Goal: Task Accomplishment & Management: Complete application form

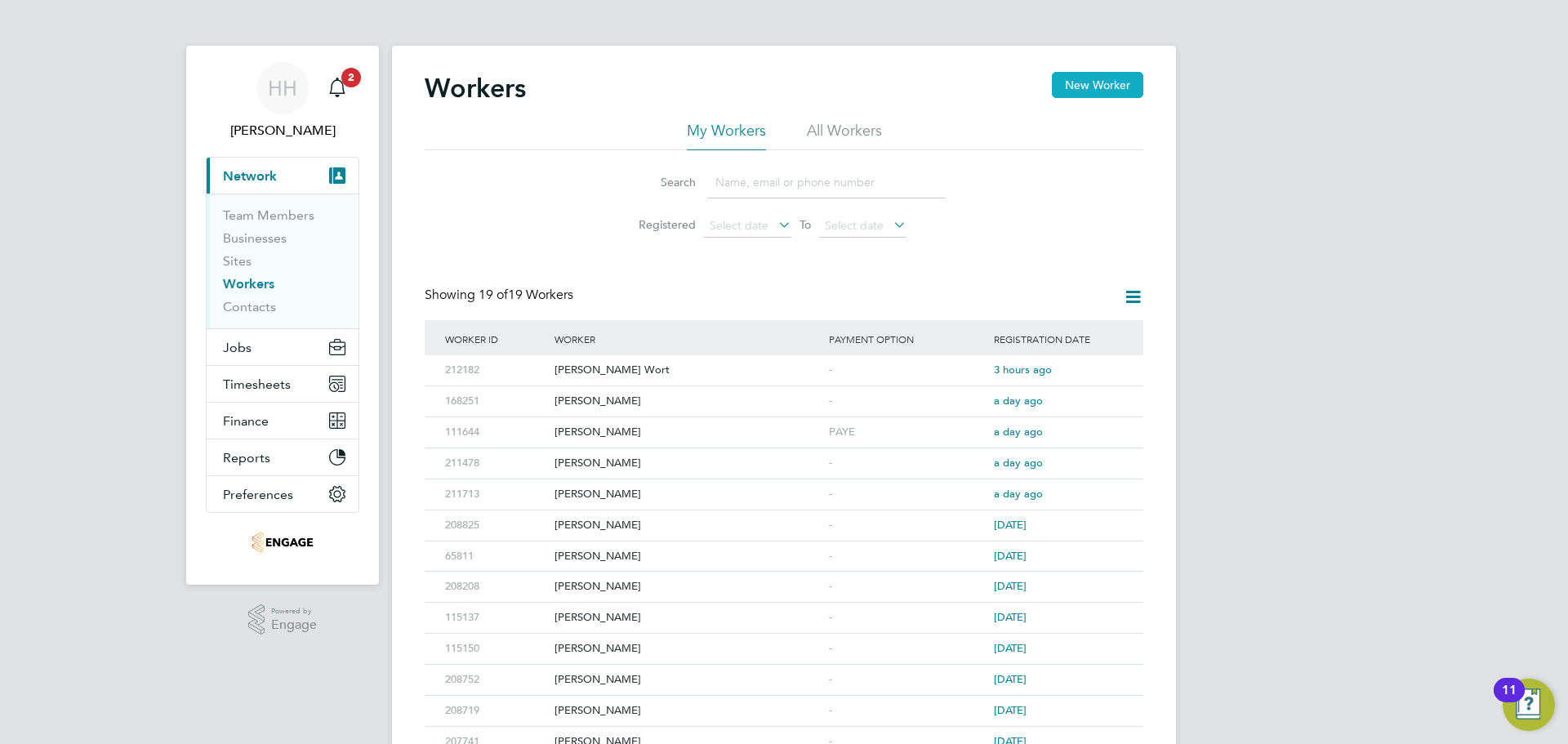
click at [1072, 91] on button "New Worker" at bounding box center [1097, 84] width 91 height 26
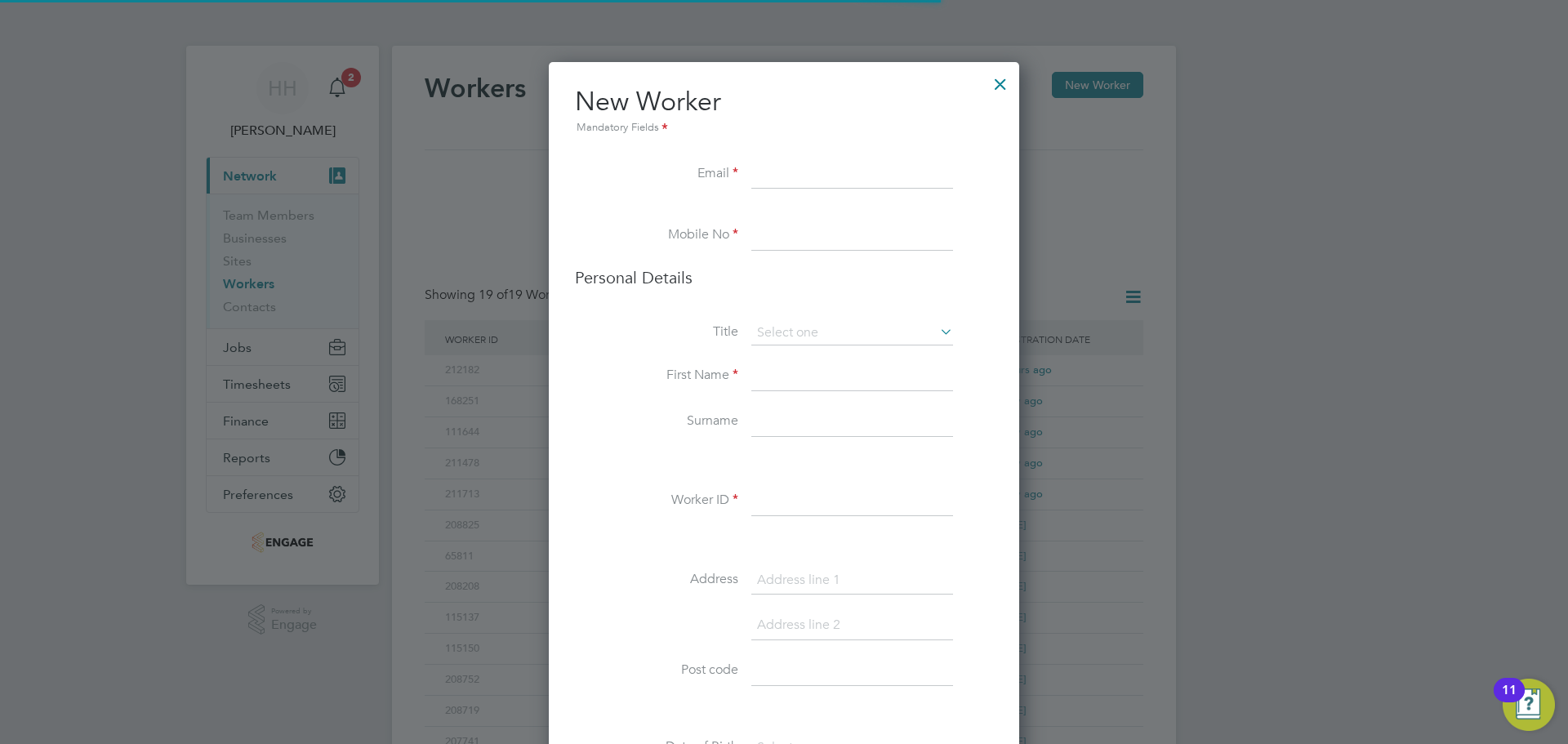
scroll to position [1457, 471]
click at [784, 174] on input at bounding box center [853, 174] width 201 height 30
paste input "[EMAIL_ADDRESS][DOMAIN_NAME]"
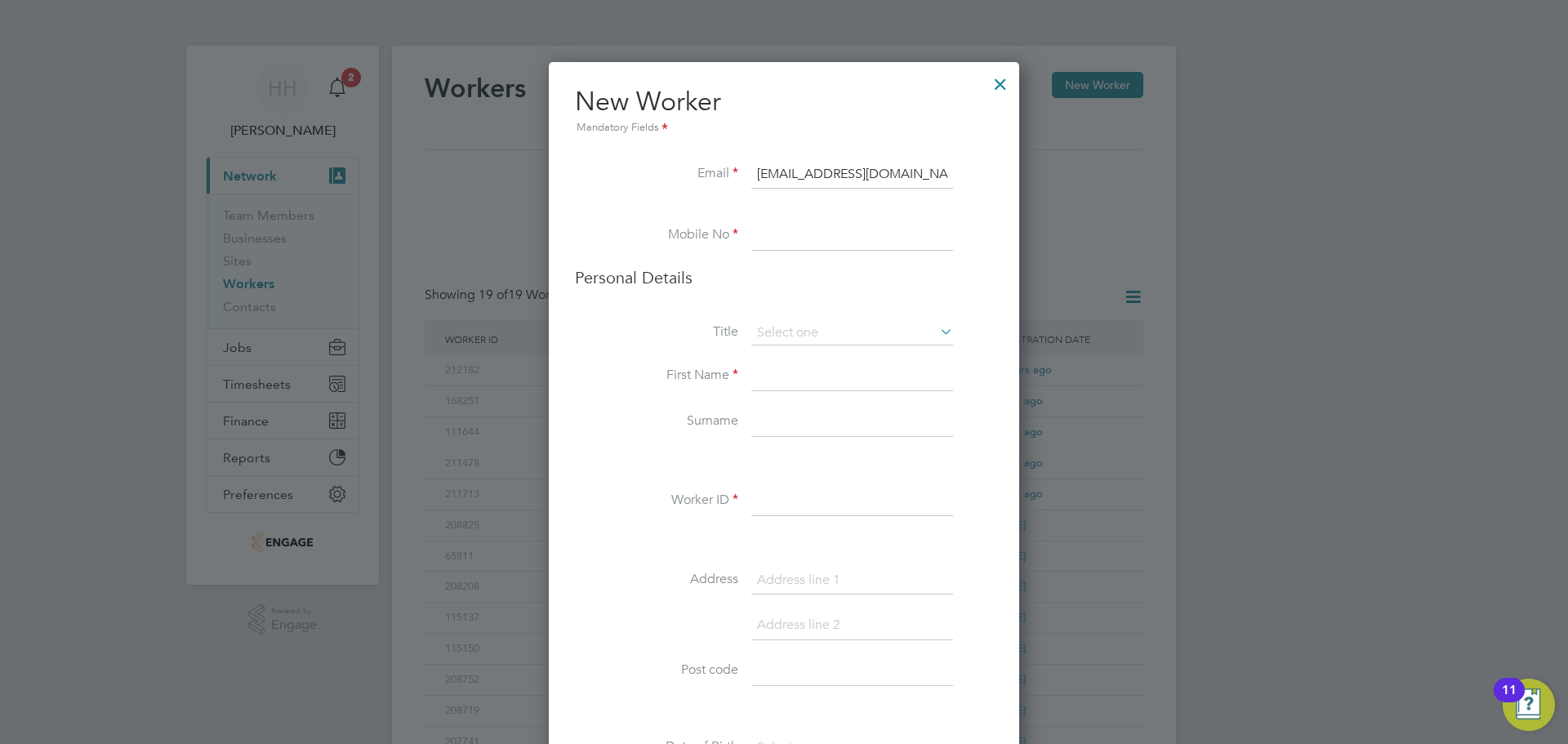
type input "[EMAIL_ADDRESS][DOMAIN_NAME]"
click at [831, 242] on input at bounding box center [853, 236] width 201 height 30
paste input "07395372860"
type input "07395372860"
click at [784, 344] on input at bounding box center [853, 334] width 201 height 25
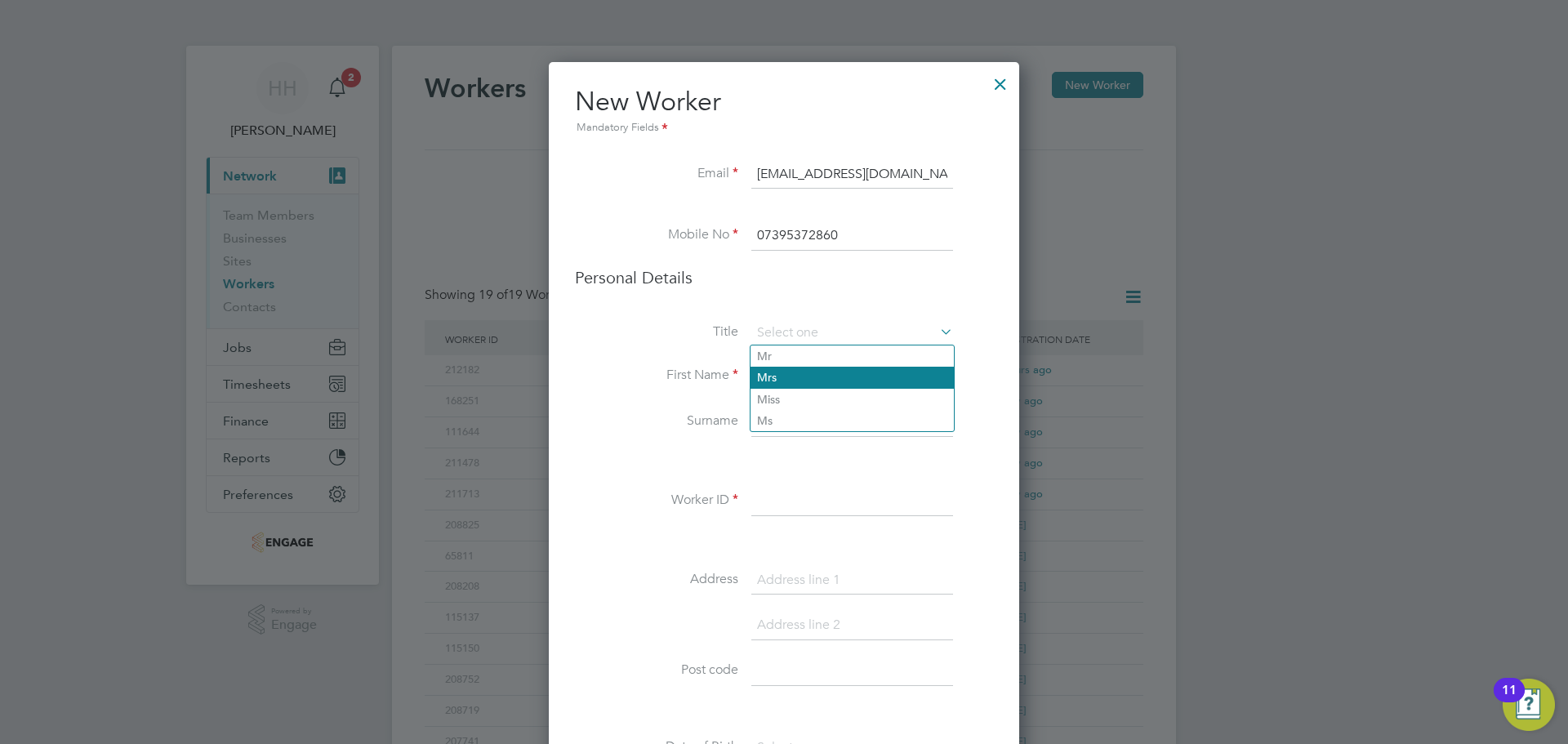
click at [792, 379] on li "Mrs" at bounding box center [853, 377] width 203 height 21
type input "Mrs"
click at [792, 379] on div "Workers New Worker My Workers All Workers Search Registered Select date To Sele…" at bounding box center [784, 511] width 784 height 930
click at [812, 334] on input at bounding box center [853, 334] width 201 height 25
click at [793, 350] on li "Mr" at bounding box center [853, 356] width 203 height 21
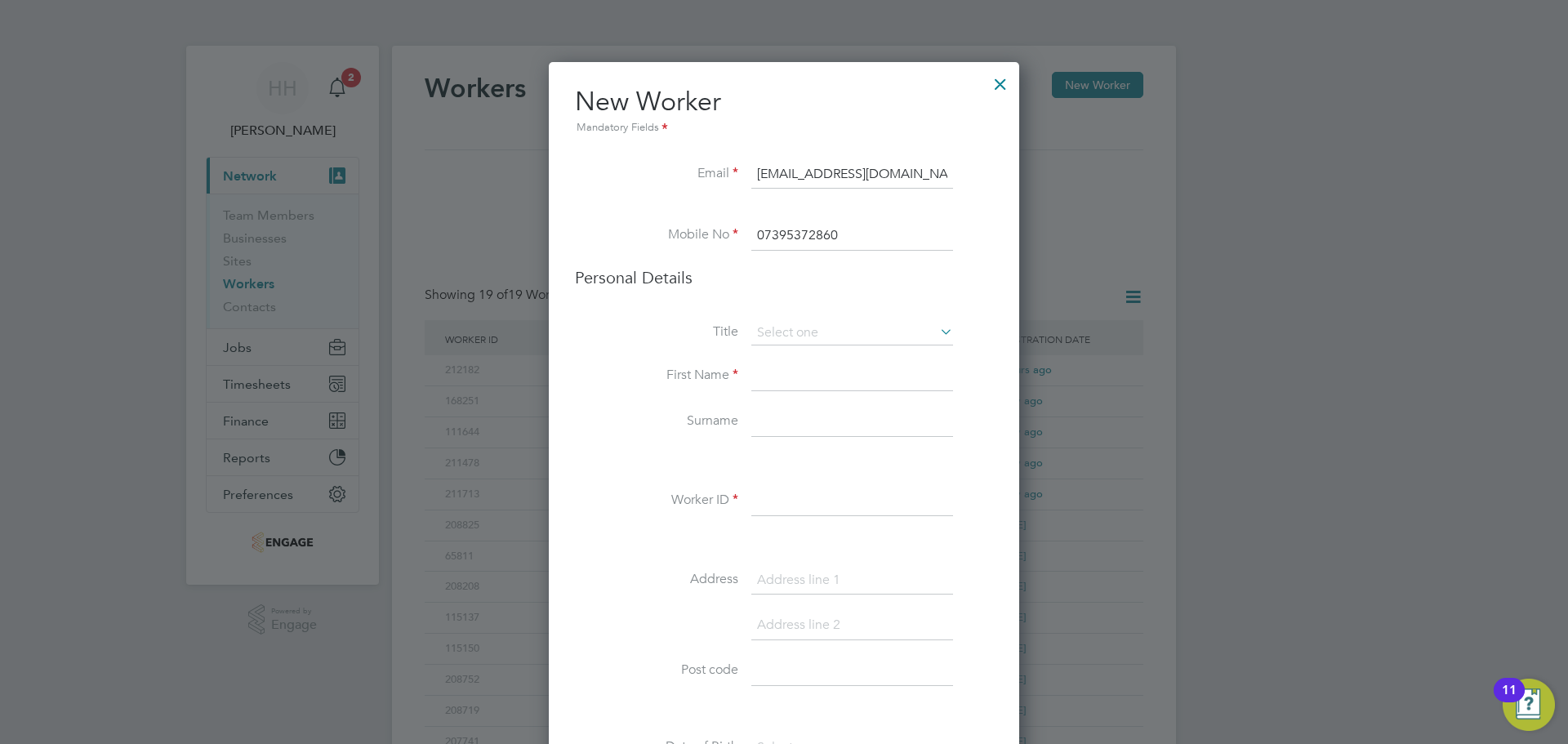
type input "Mr"
click at [780, 366] on input at bounding box center [853, 376] width 201 height 30
type input "Tyrie"
click at [780, 413] on input at bounding box center [853, 422] width 201 height 30
type input "[PERSON_NAME]"
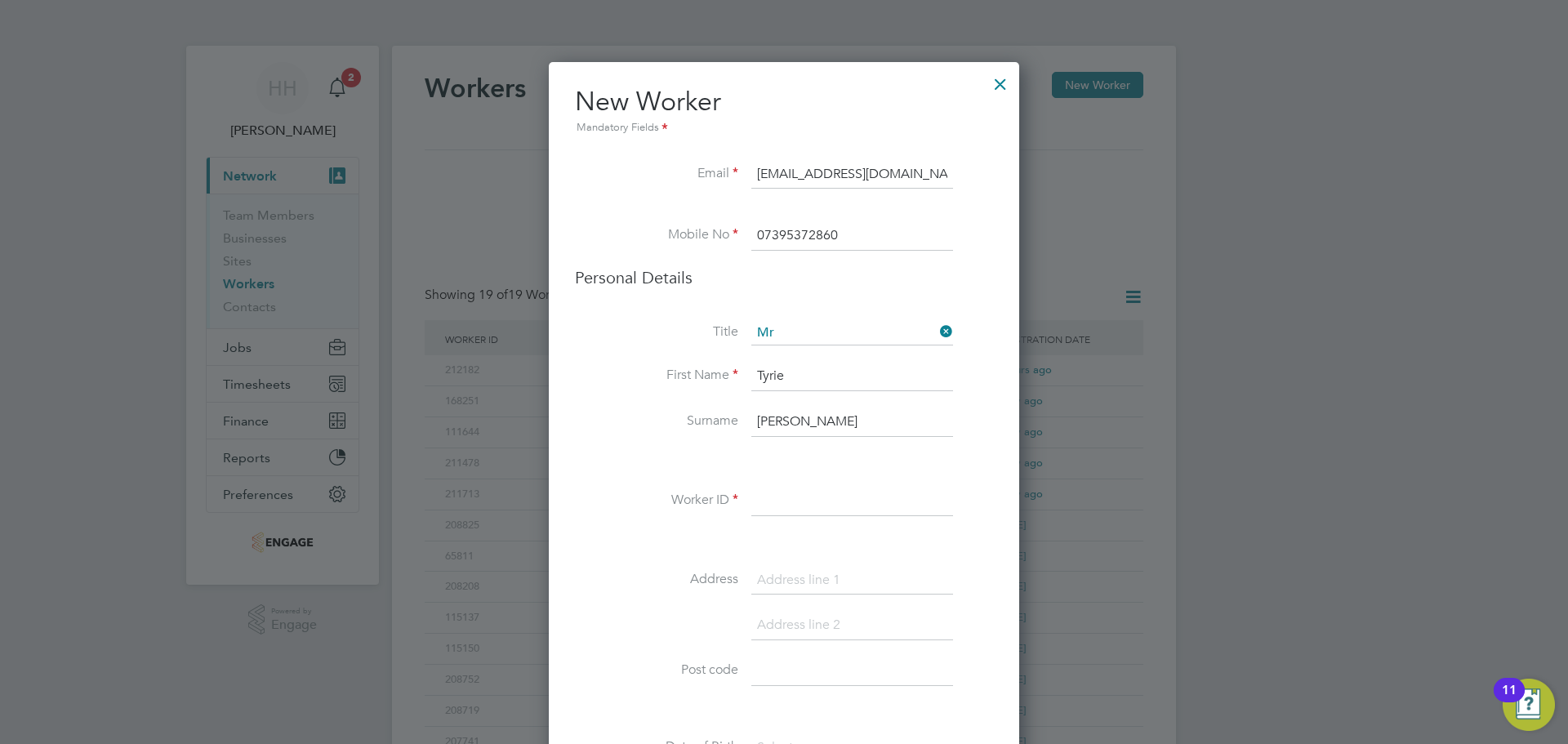
click at [753, 506] on li "Worker ID" at bounding box center [784, 510] width 418 height 46
click at [784, 494] on input at bounding box center [853, 501] width 201 height 30
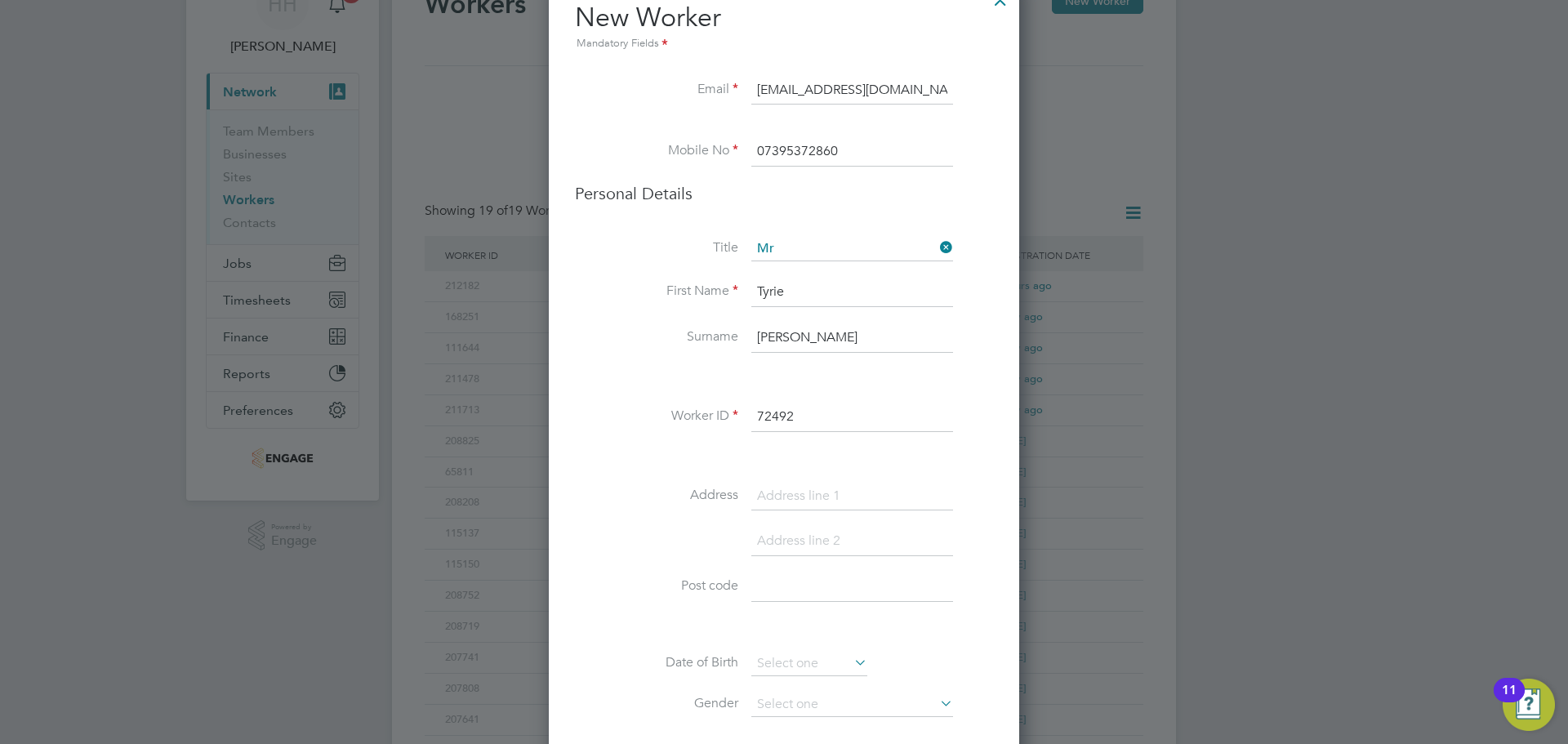
scroll to position [163, 0]
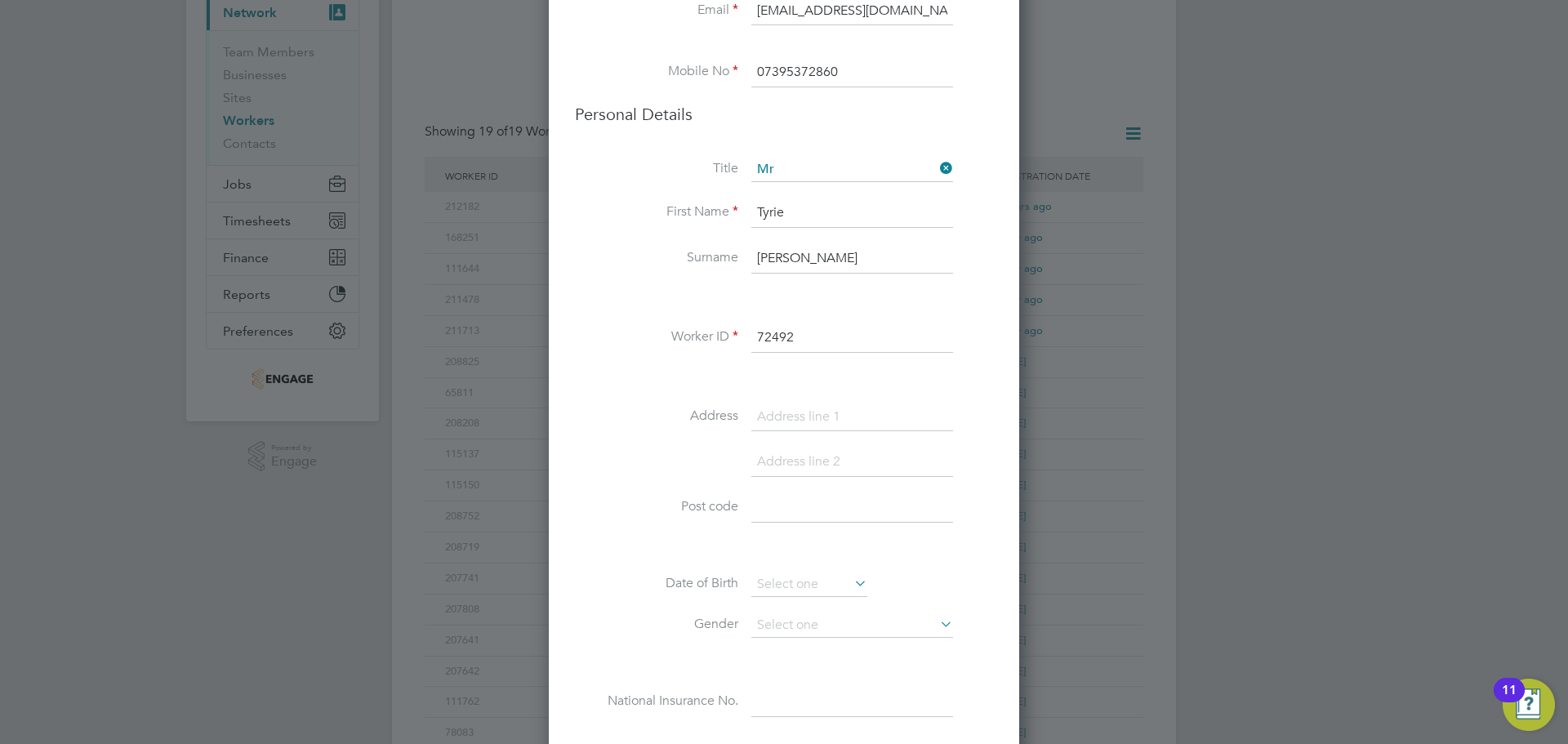
type input "72492"
click at [802, 506] on input at bounding box center [853, 507] width 201 height 30
paste input "LE2 6QH"
type input "LE2 6QH"
click at [779, 420] on input at bounding box center [853, 417] width 201 height 30
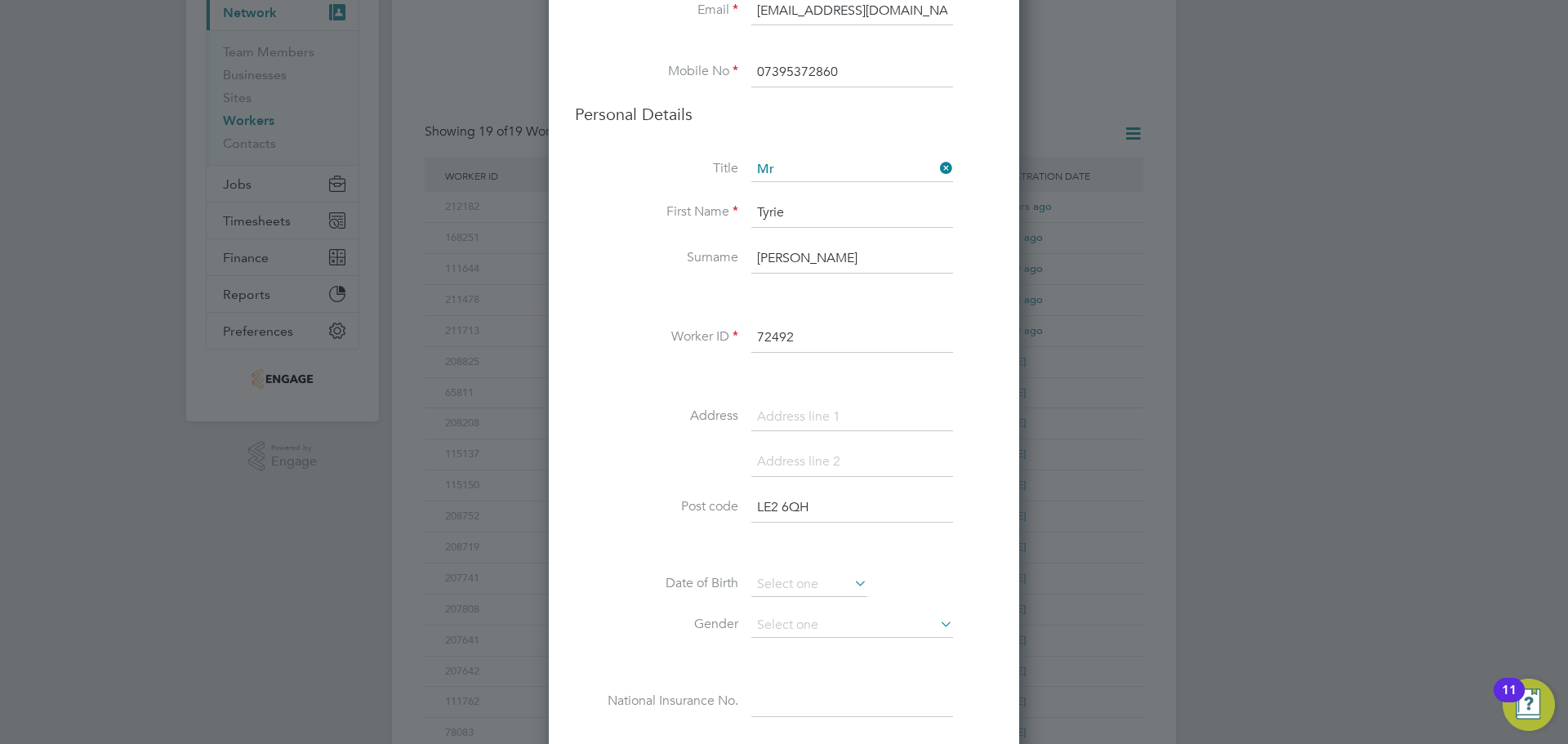
paste input "[STREET_ADDRESS]"
type input "[STREET_ADDRESS]"
click at [772, 465] on input at bounding box center [853, 462] width 201 height 30
type input "[GEOGRAPHIC_DATA]"
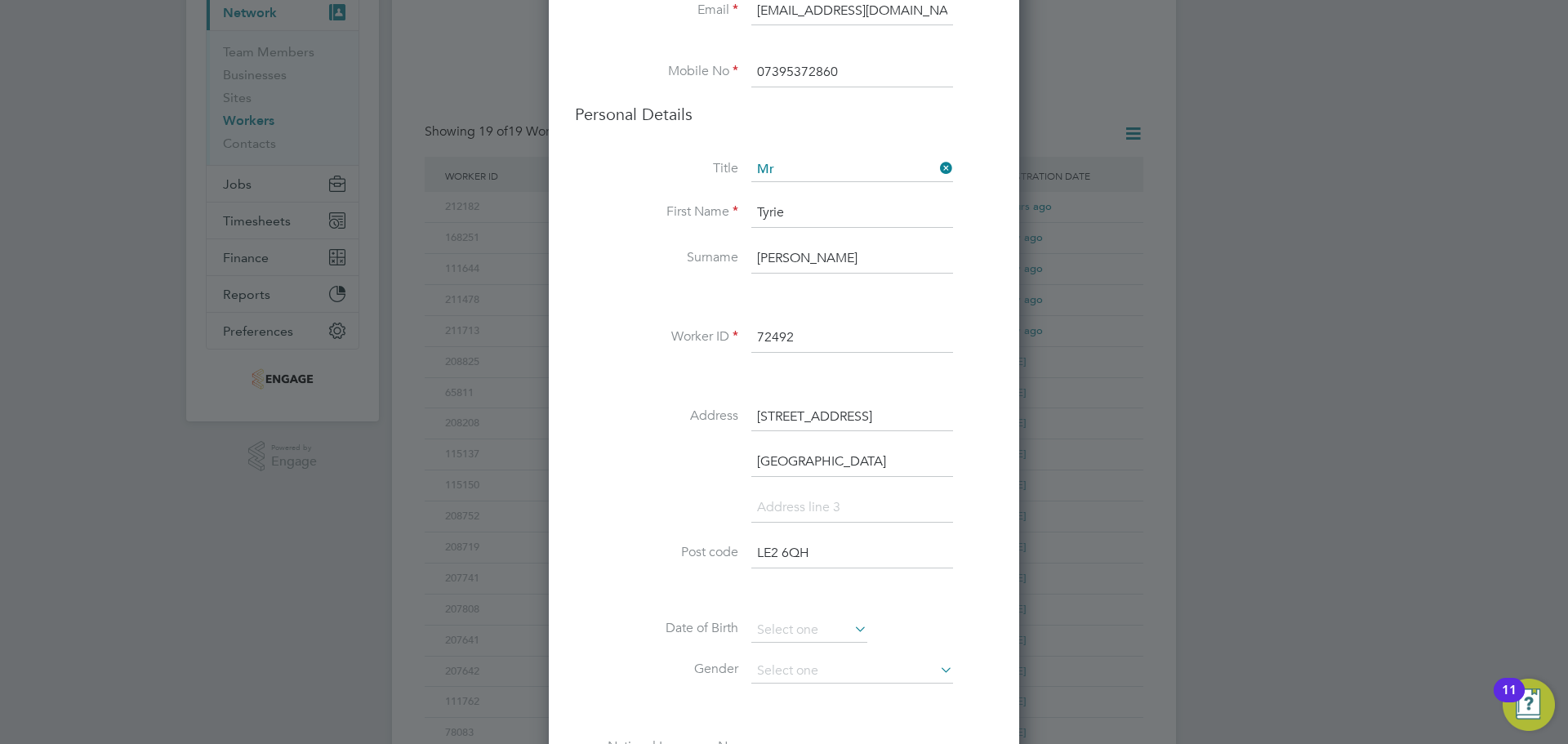
drag, startPoint x: 672, startPoint y: 452, endPoint x: 709, endPoint y: 487, distance: 50.9
click at [672, 452] on li "[GEOGRAPHIC_DATA]" at bounding box center [784, 471] width 418 height 46
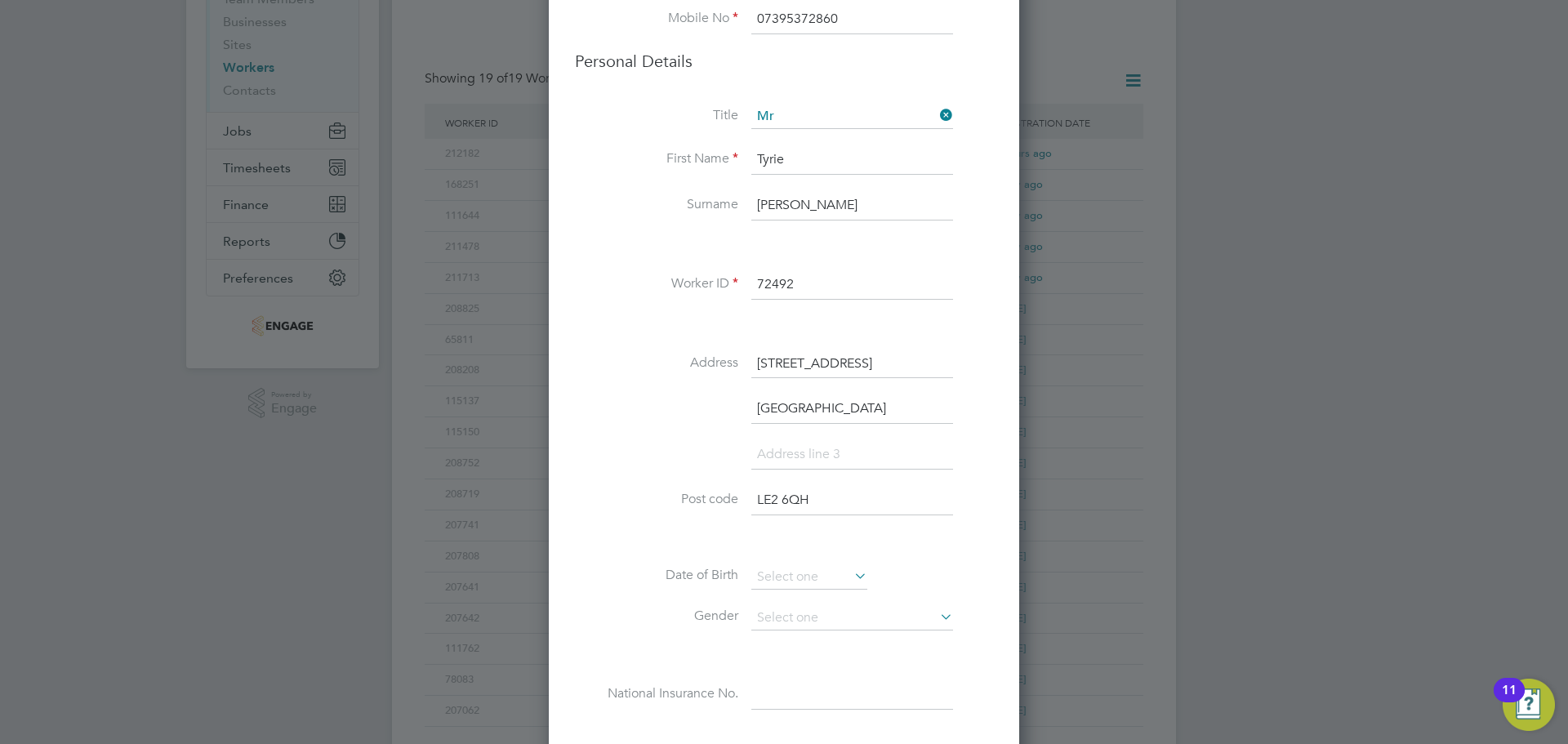
scroll to position [245, 0]
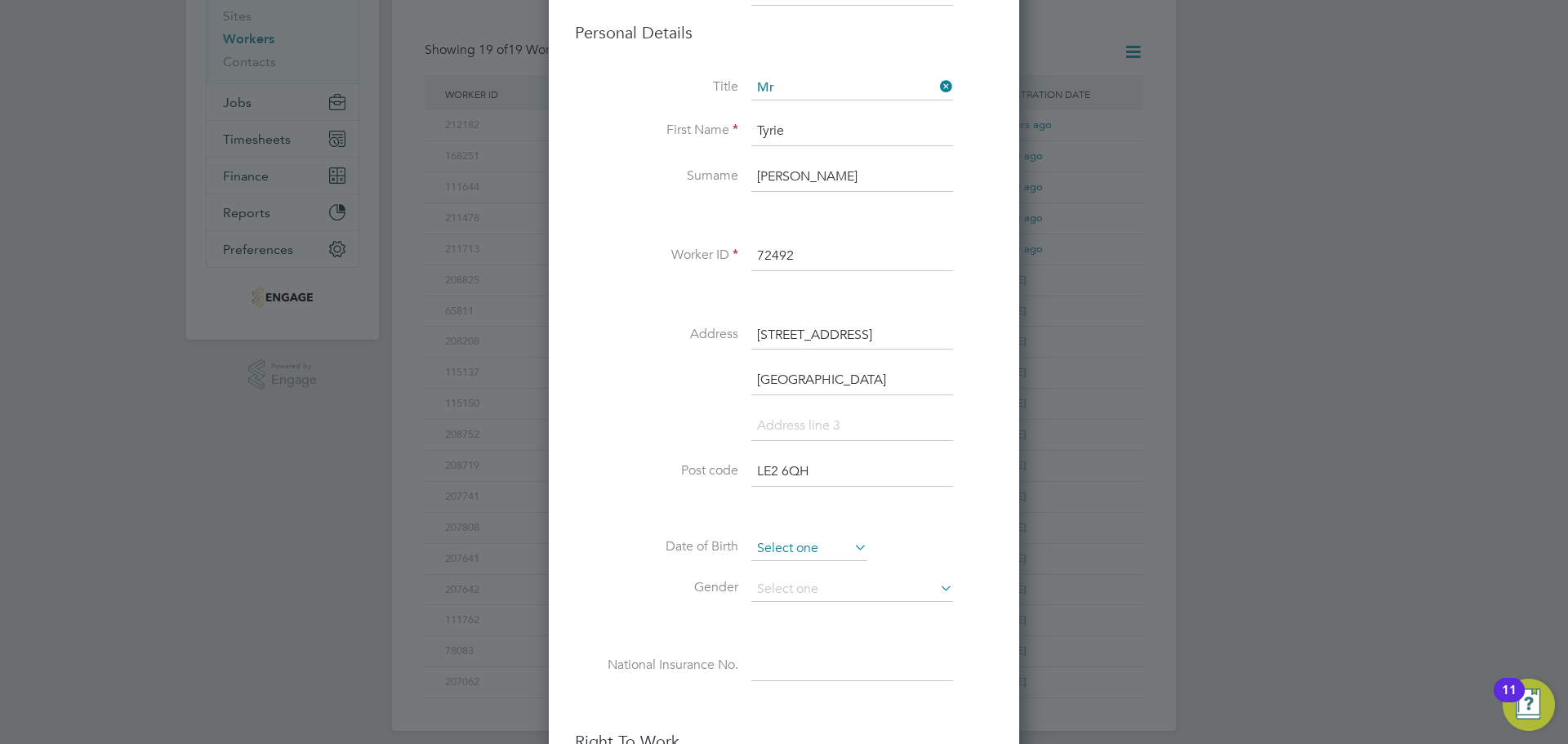
click at [834, 548] on input at bounding box center [809, 549] width 116 height 25
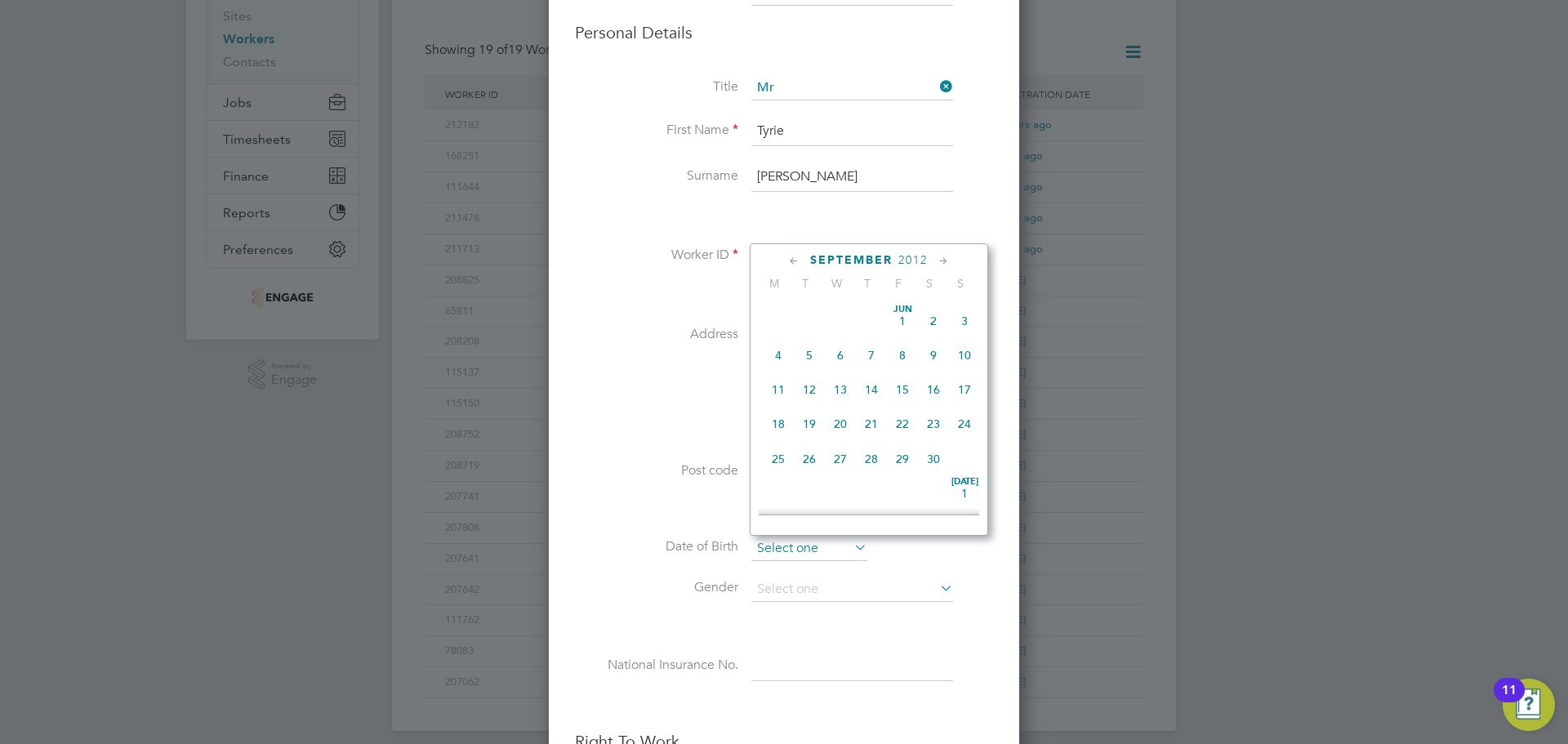
scroll to position [637, 0]
click at [934, 254] on div "[DATE]" at bounding box center [869, 260] width 221 height 15
click at [924, 256] on span "2012" at bounding box center [913, 260] width 30 height 13
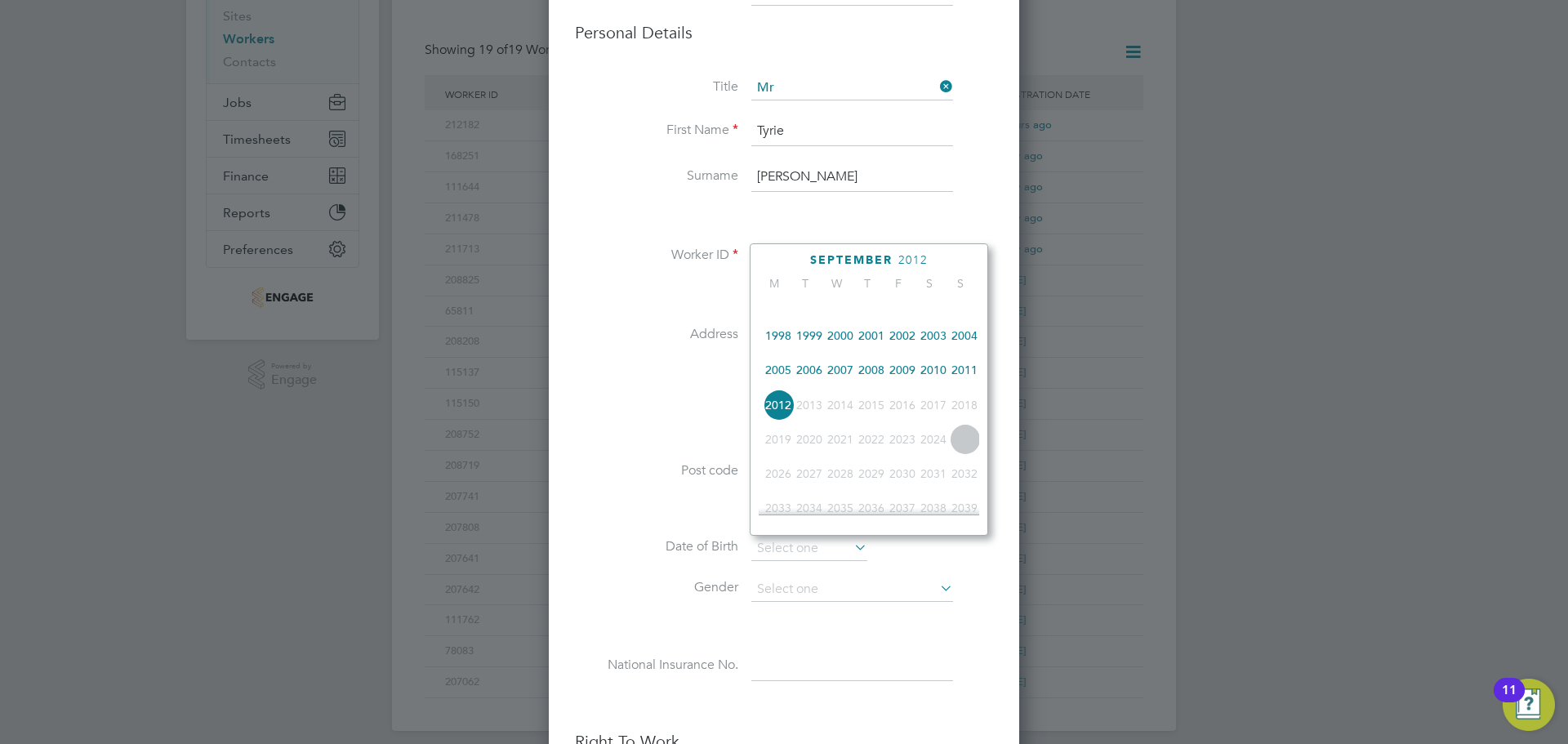
scroll to position [351, 0]
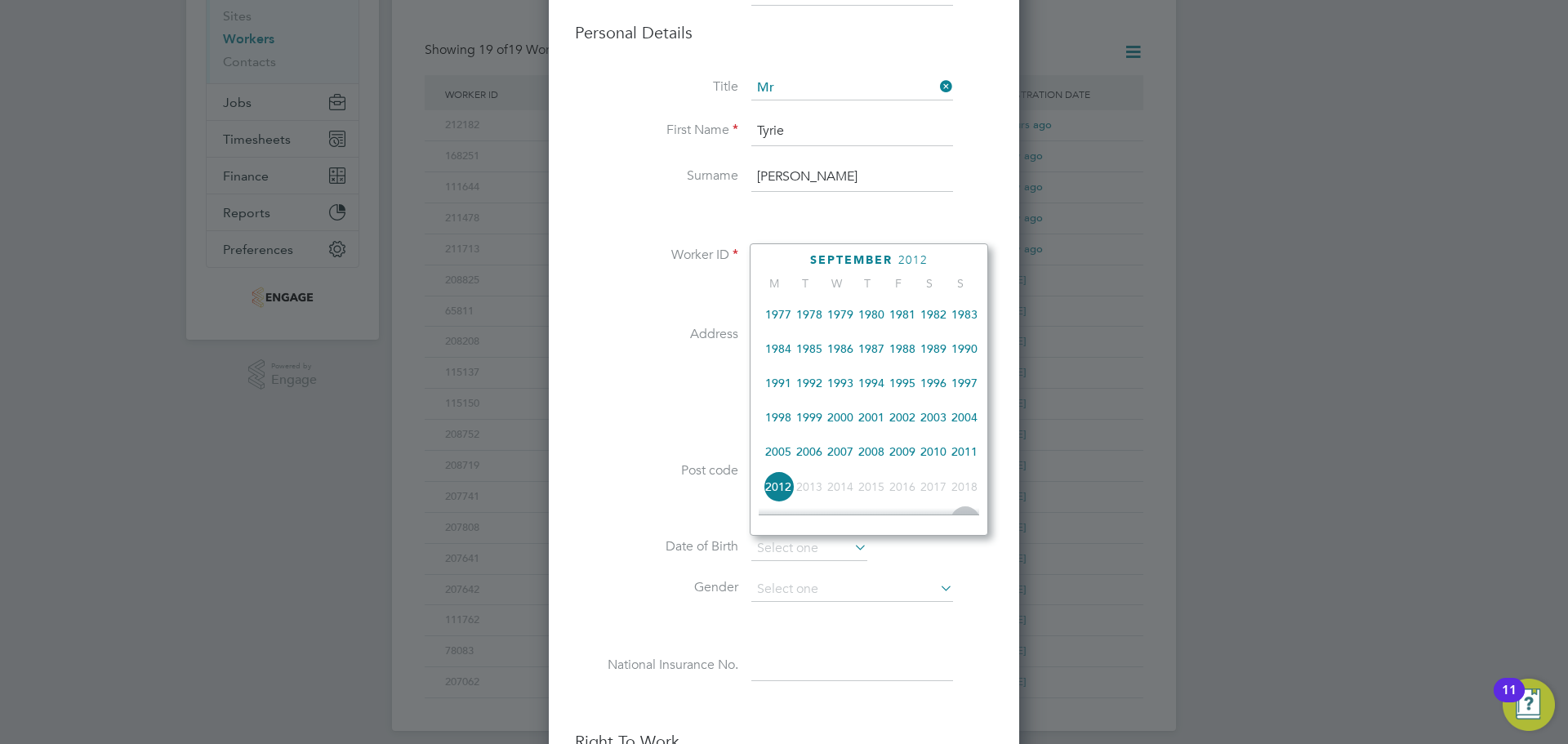
click at [936, 361] on span "1989" at bounding box center [933, 349] width 31 height 31
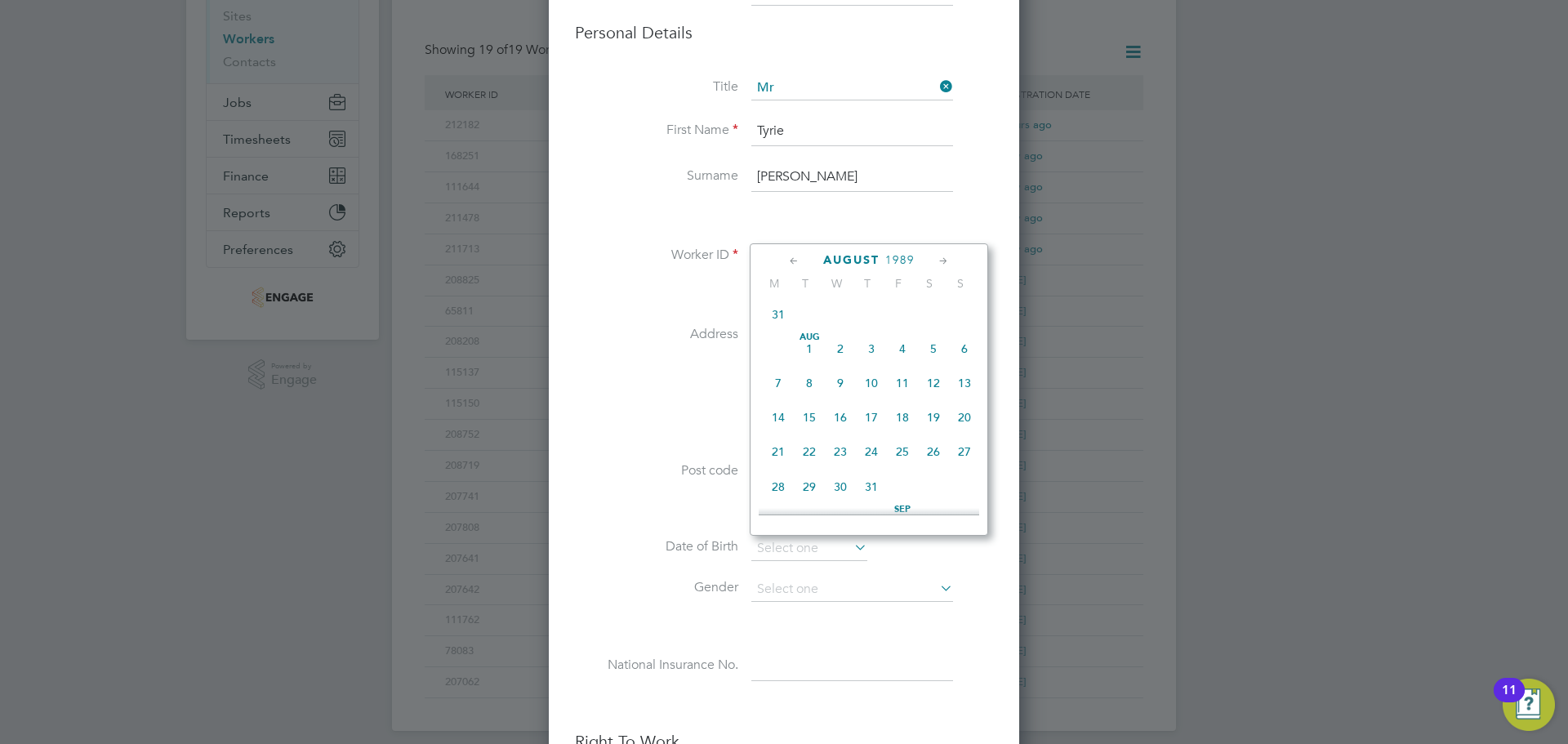
click at [802, 261] on icon at bounding box center [794, 261] width 15 height 18
click at [847, 388] on span "12" at bounding box center [840, 385] width 31 height 31
type input "[DATE]"
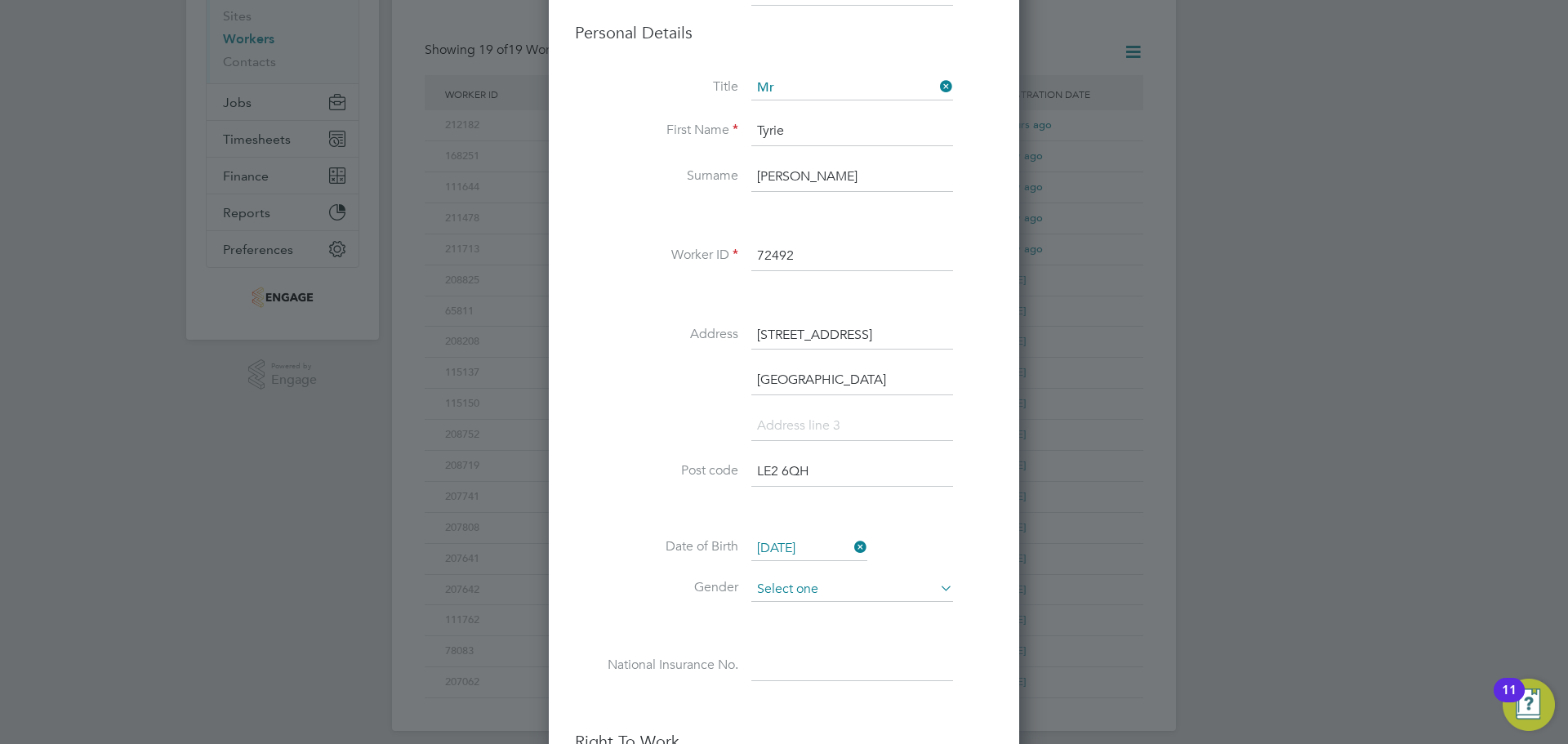
click at [780, 579] on input at bounding box center [853, 590] width 201 height 25
click at [785, 609] on li "[DEMOGRAPHIC_DATA]" at bounding box center [853, 613] width 203 height 21
type input "[DEMOGRAPHIC_DATA]"
click at [668, 602] on li "Gender [DEMOGRAPHIC_DATA]" at bounding box center [784, 597] width 418 height 41
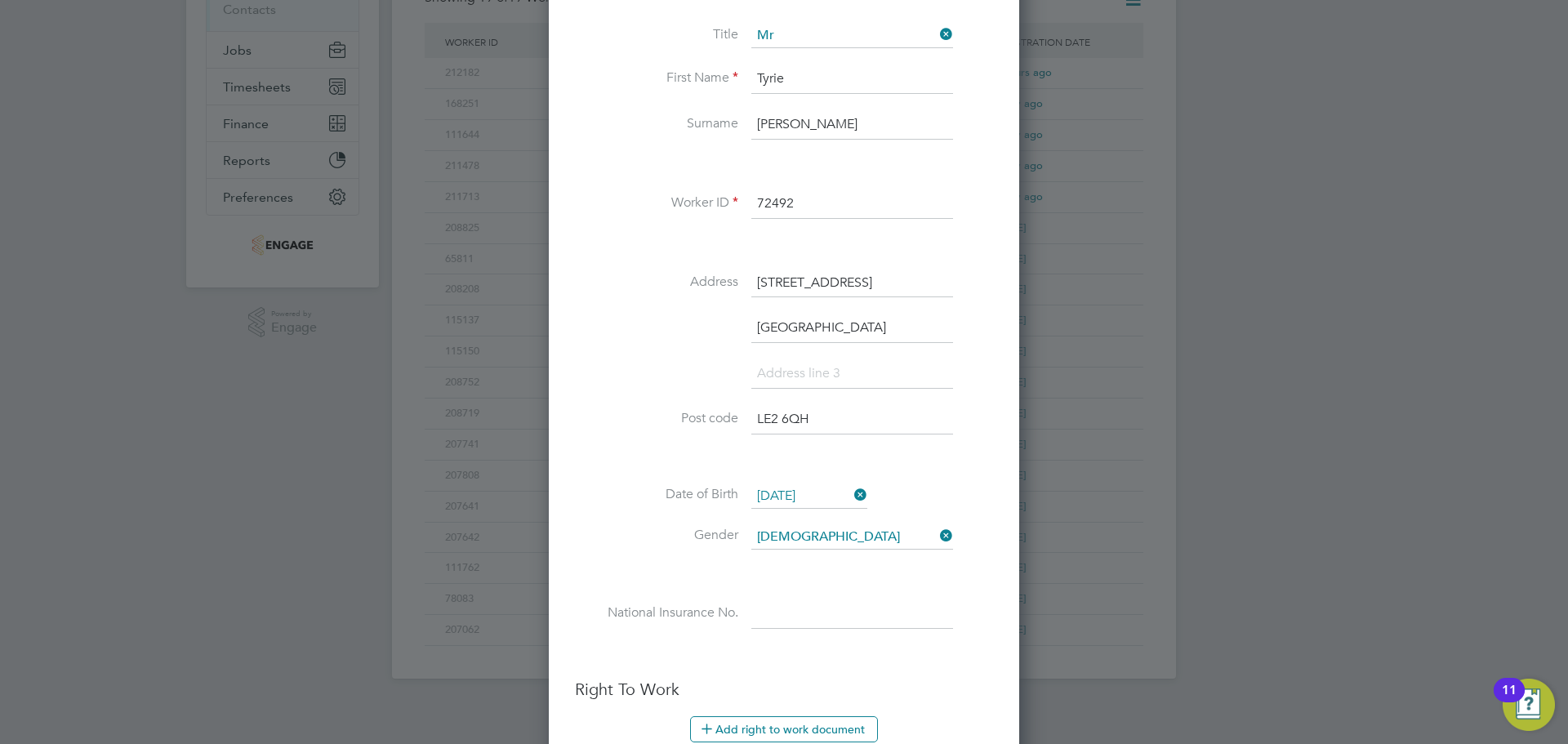
scroll to position [327, 0]
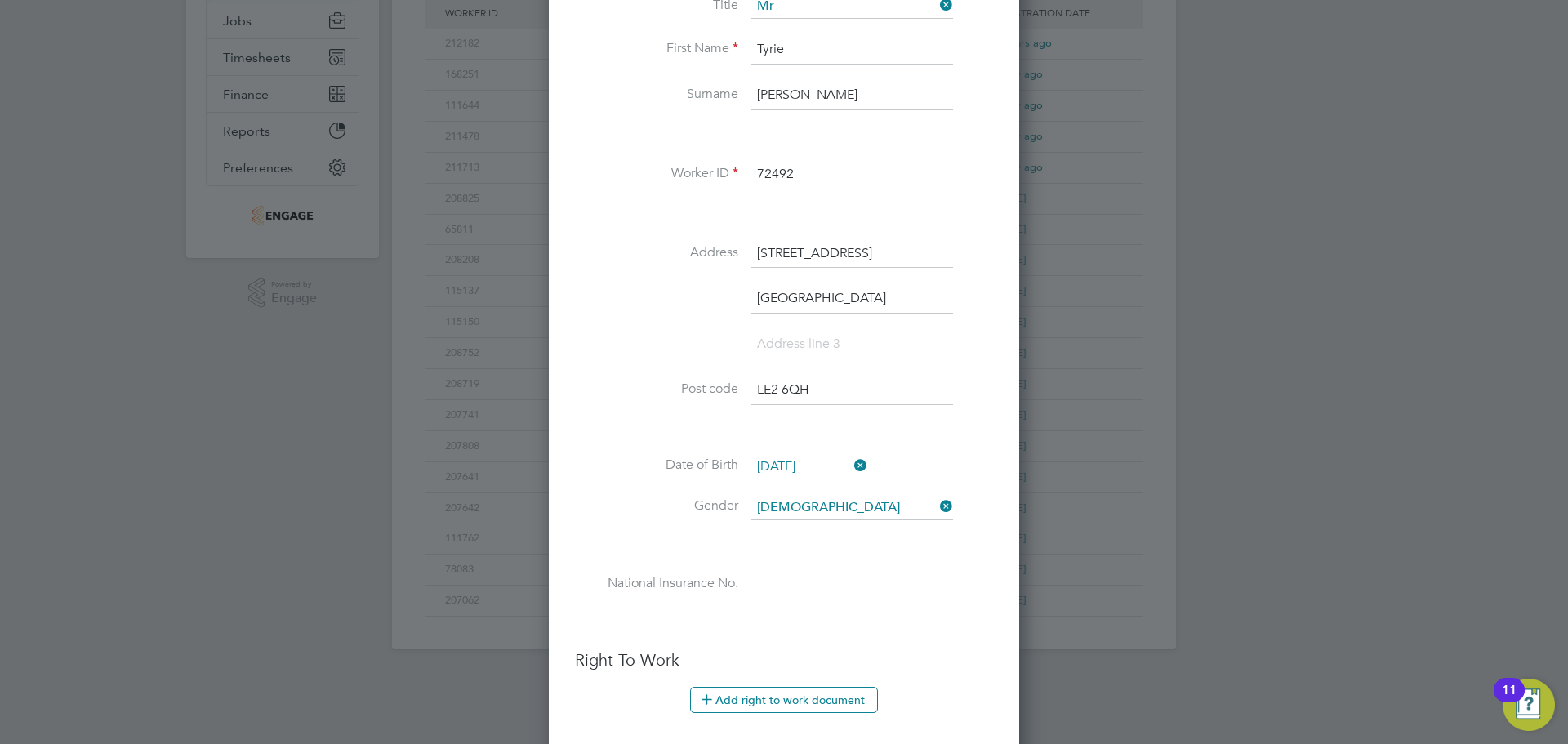
drag, startPoint x: 802, startPoint y: 583, endPoint x: 90, endPoint y: 583, distance: 712.0
click at [802, 583] on input at bounding box center [853, 585] width 201 height 30
click at [762, 561] on div "Title Mr First Name [PERSON_NAME] [PERSON_NAME] Worker ID 72492 Address [STREET…" at bounding box center [784, 313] width 418 height 638
drag, startPoint x: 774, startPoint y: 583, endPoint x: 669, endPoint y: 565, distance: 106.5
click at [774, 583] on input at bounding box center [853, 585] width 201 height 30
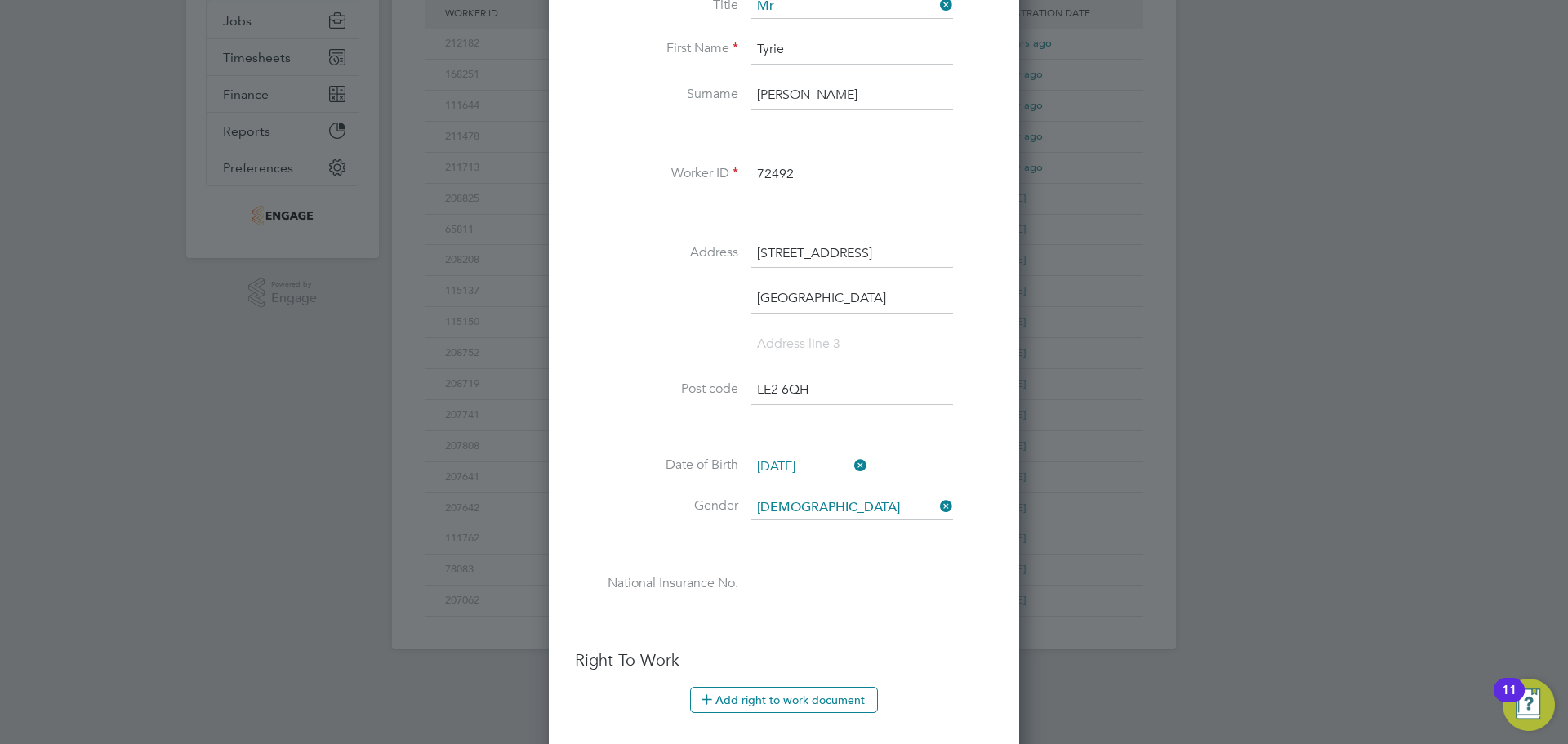
paste input "Jj246815d"
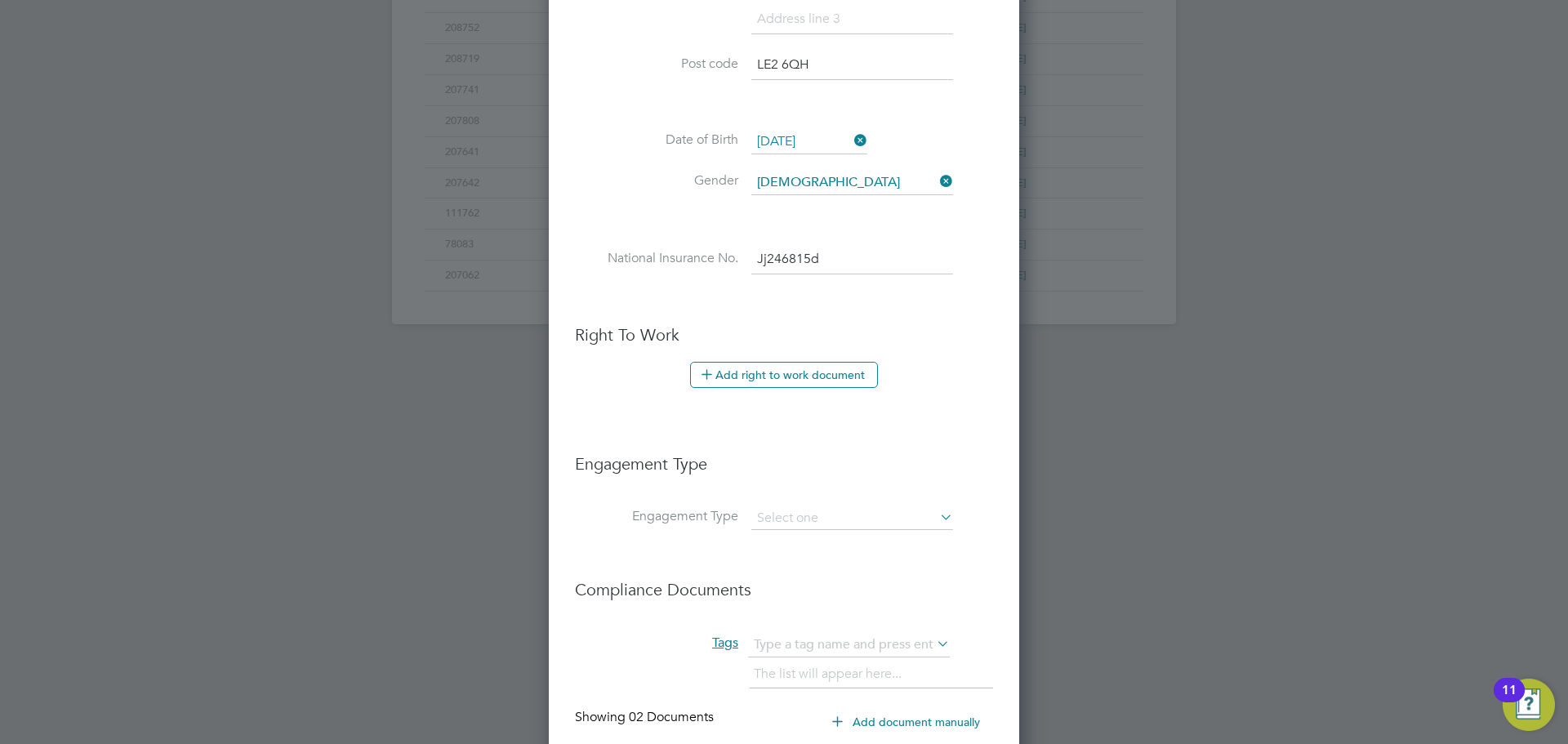
scroll to position [653, 0]
type input "JJ 24 68 15 D"
click at [777, 499] on li "Engagement Type" at bounding box center [784, 470] width 418 height 70
click at [785, 506] on input at bounding box center [853, 517] width 201 height 23
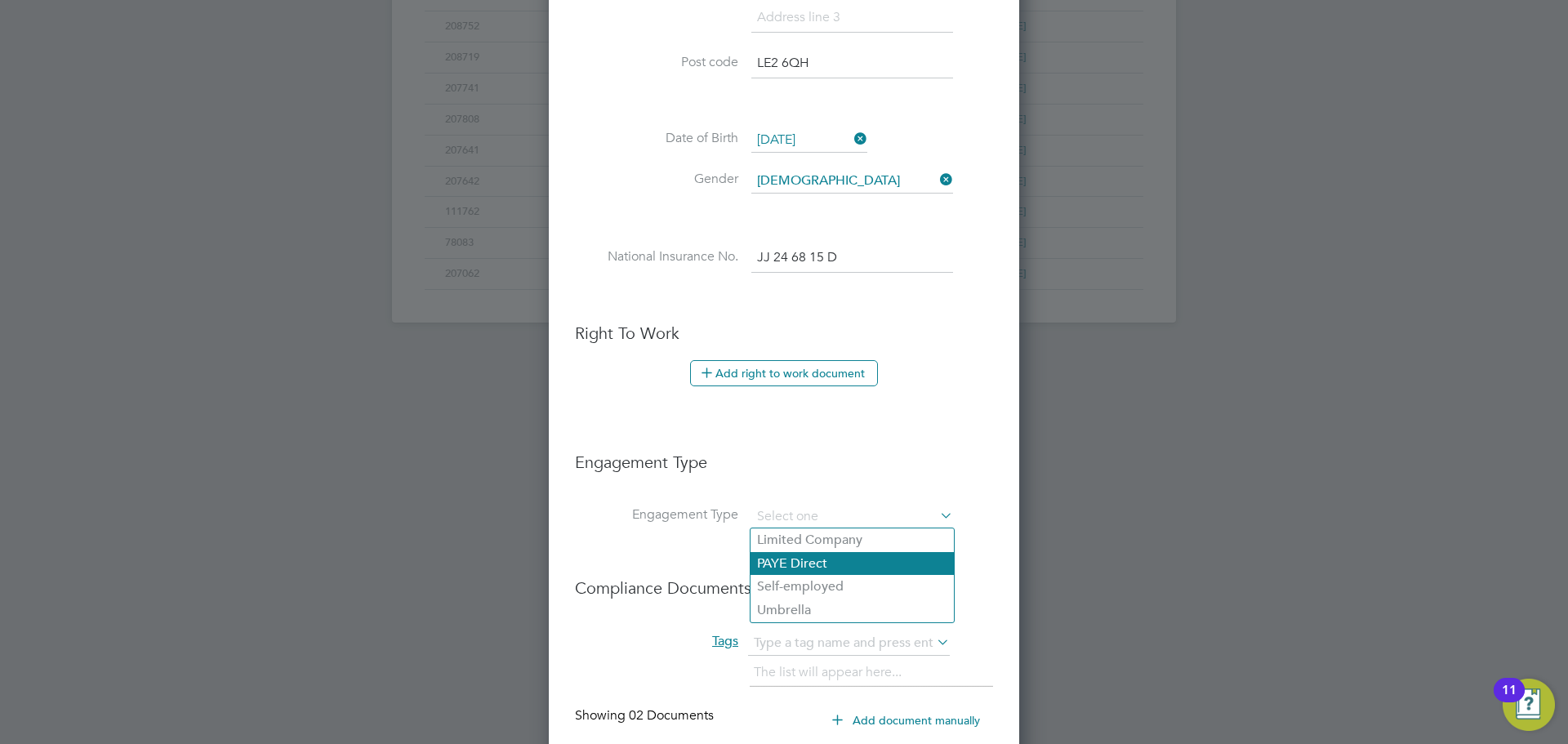
click at [783, 559] on li "PAYE Direct" at bounding box center [853, 564] width 203 height 24
type input "PAYE Direct"
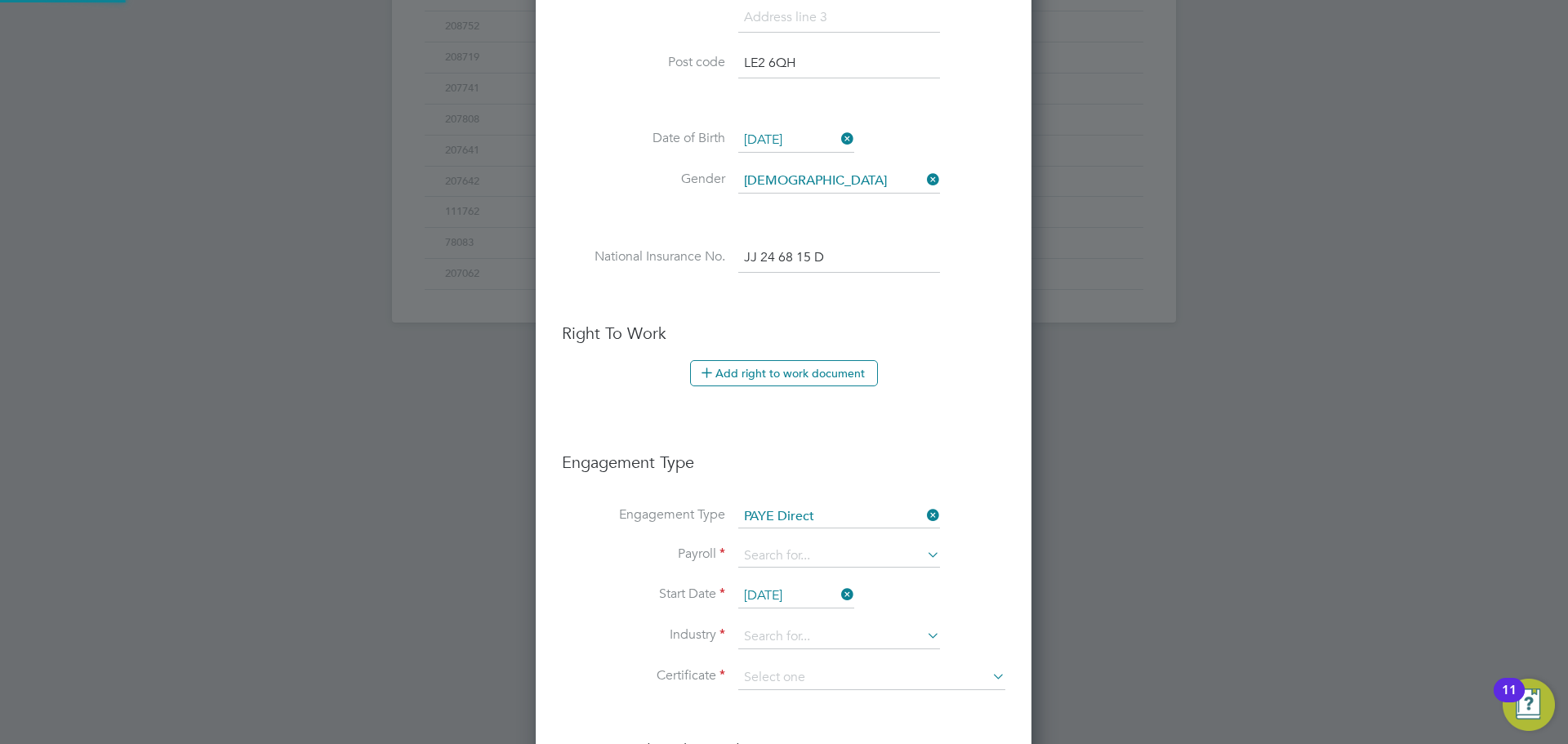
scroll to position [1979, 498]
click at [788, 542] on li "Engagement Type PAYE Direct" at bounding box center [784, 524] width 443 height 39
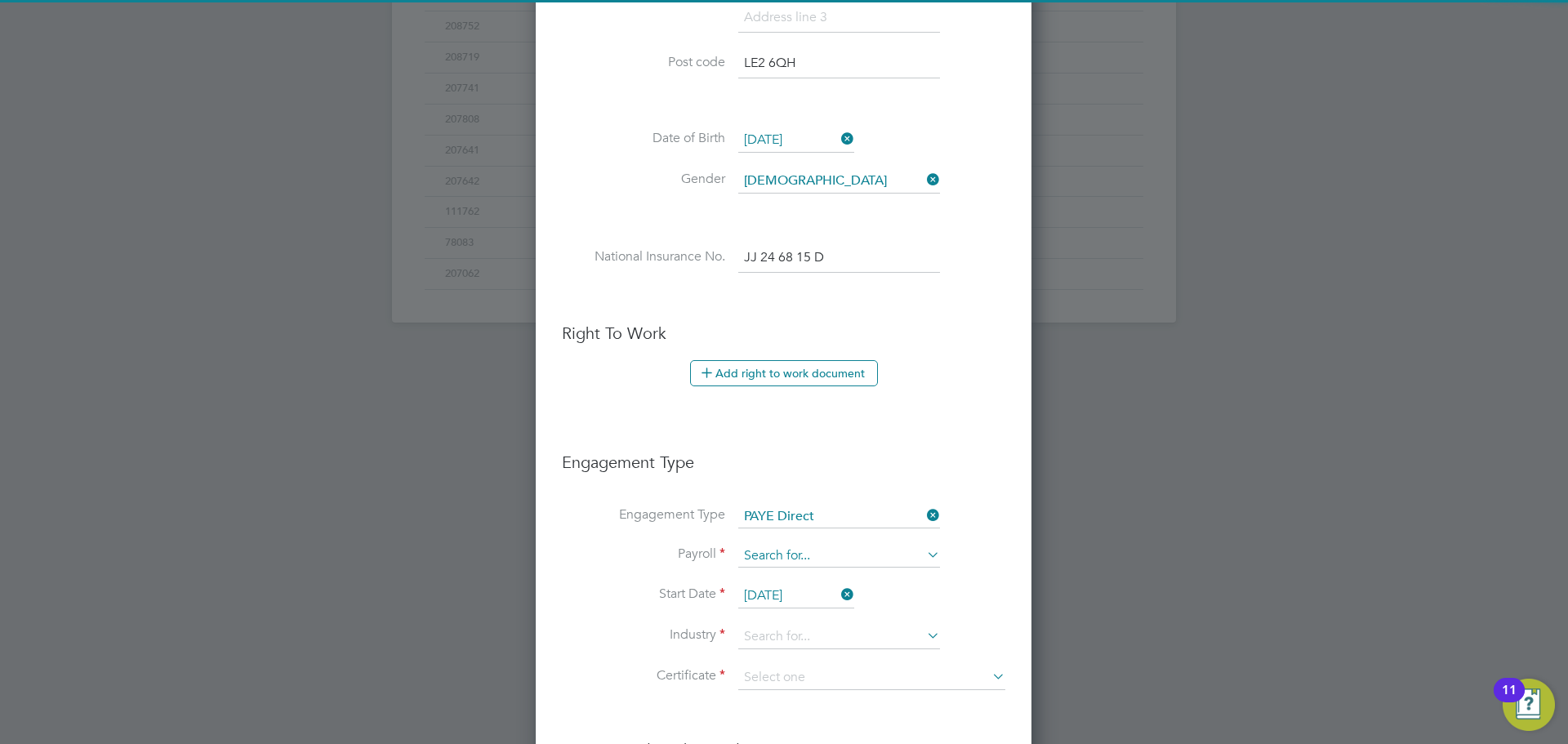
click at [779, 555] on input at bounding box center [839, 556] width 201 height 23
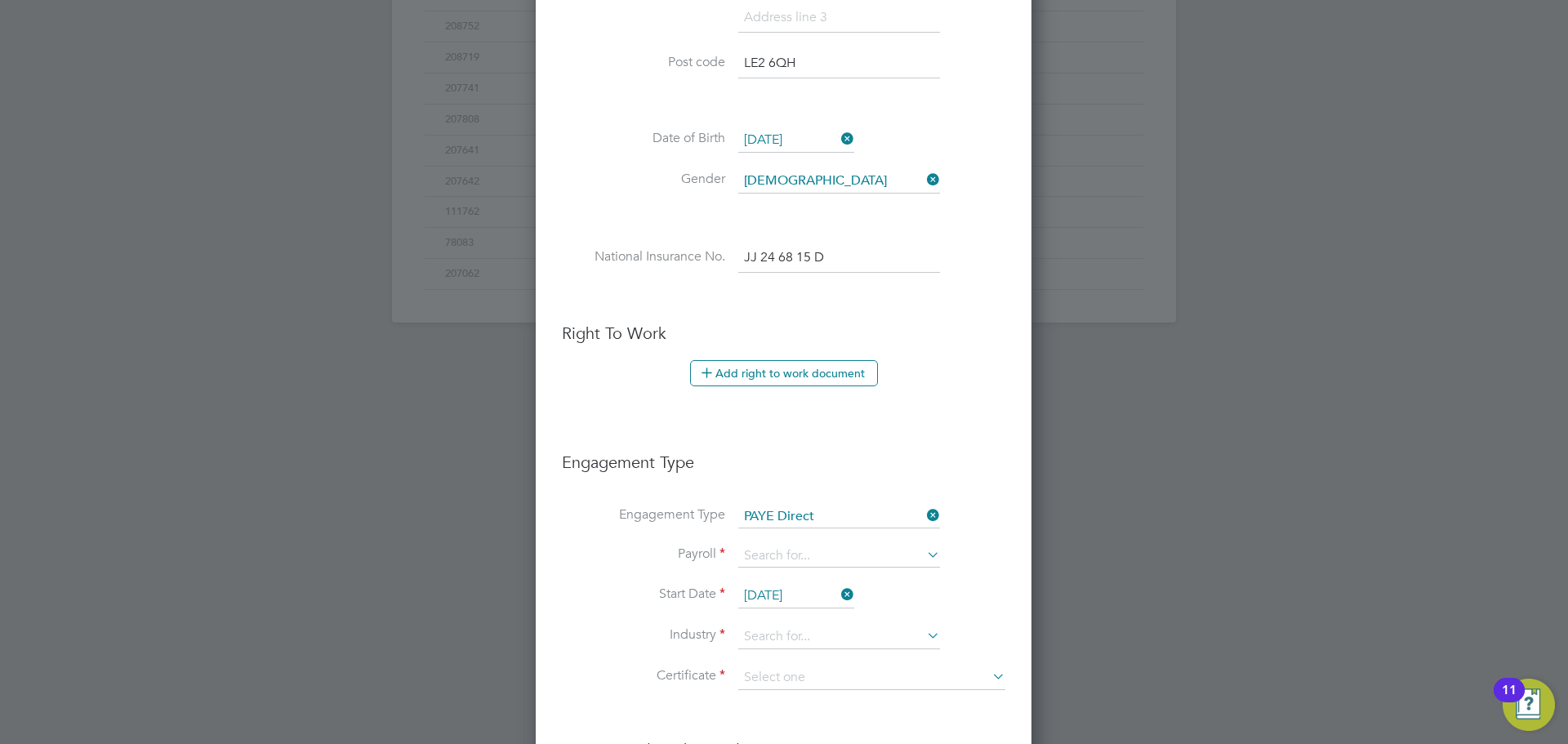
click at [763, 581] on li "PAYE" at bounding box center [839, 579] width 203 height 24
type input "PAYE"
click at [782, 620] on li "Start Date [DATE]" at bounding box center [784, 604] width 443 height 41
click at [824, 596] on input "[DATE]" at bounding box center [796, 596] width 116 height 25
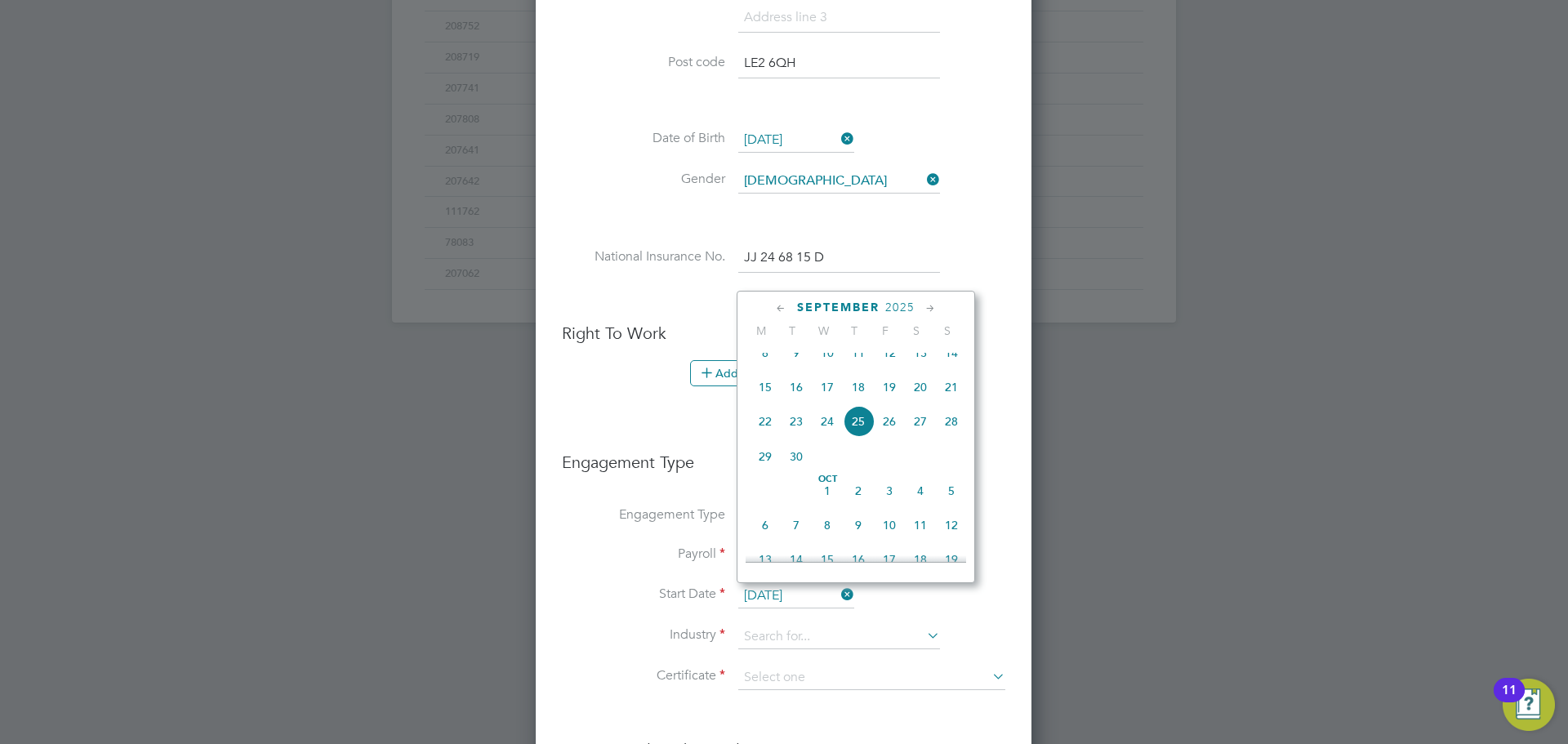
click at [756, 466] on span "29" at bounding box center [765, 456] width 31 height 31
type input "[DATE]"
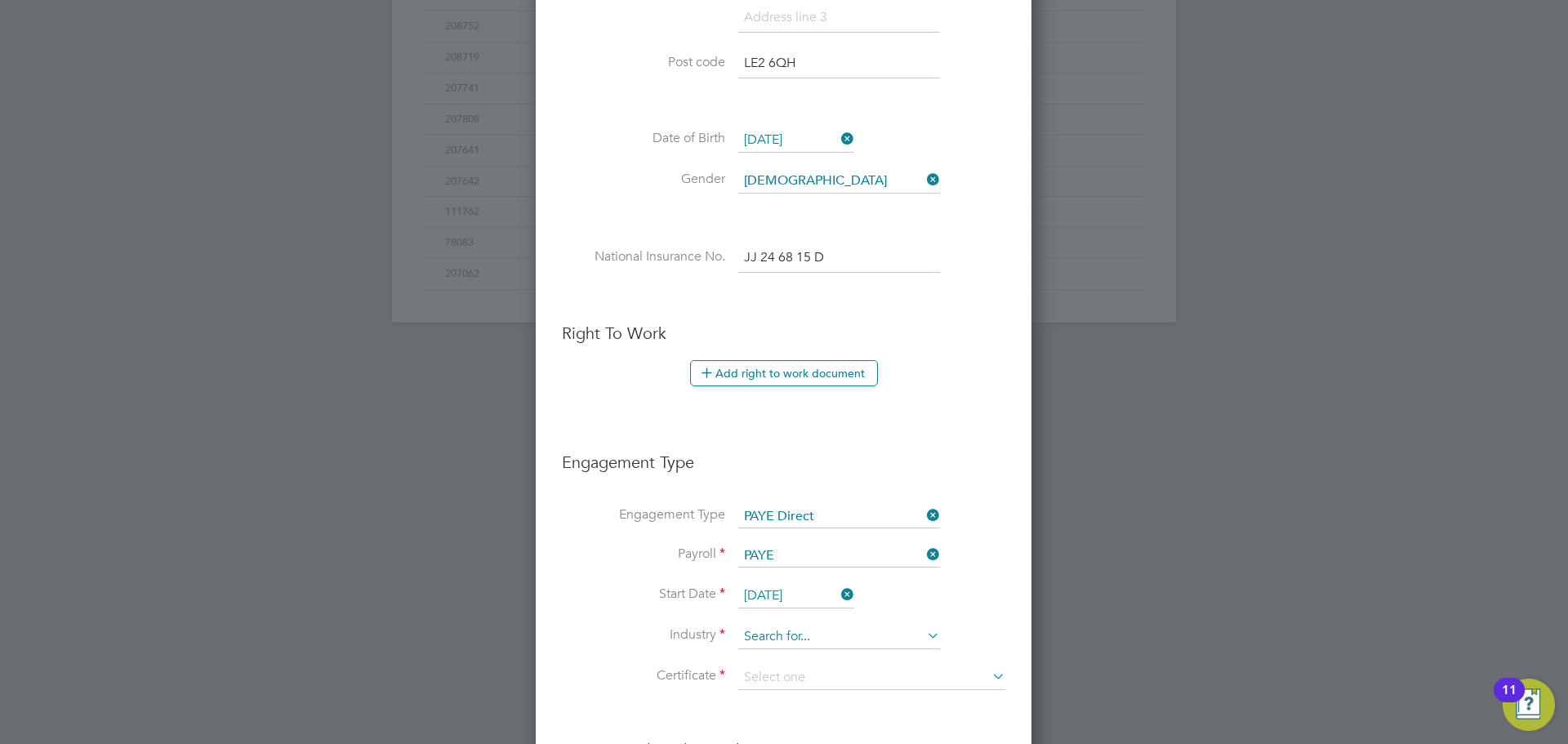
click at [880, 625] on input at bounding box center [839, 638] width 201 height 25
click at [784, 653] on b "Constru" at bounding box center [764, 660] width 41 height 13
type input "Construction"
click at [777, 671] on input at bounding box center [872, 678] width 268 height 25
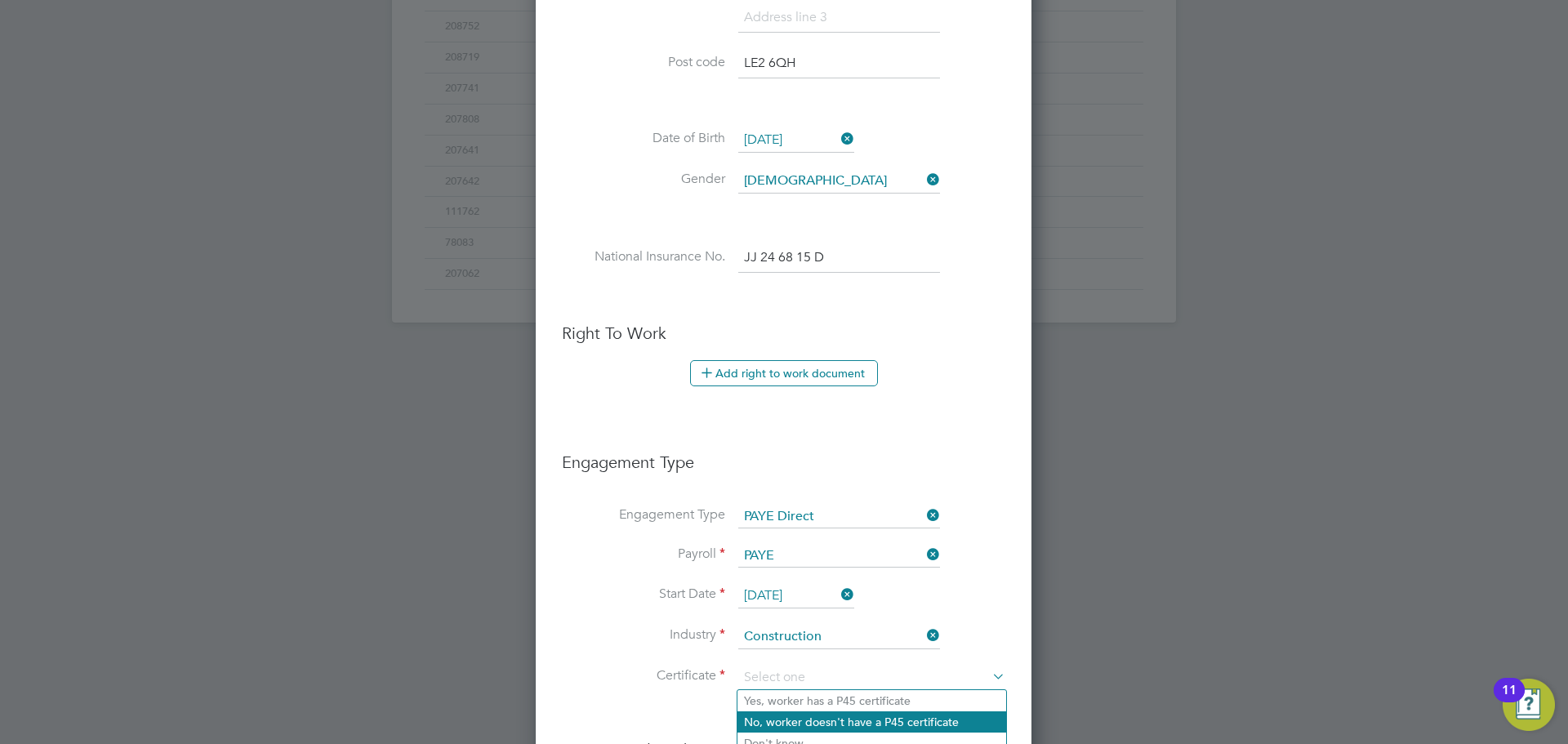
click at [764, 724] on li "No, worker doesn't have a P45 certificate" at bounding box center [872, 722] width 269 height 21
type input "No, worker doesn't have a P45 certificate"
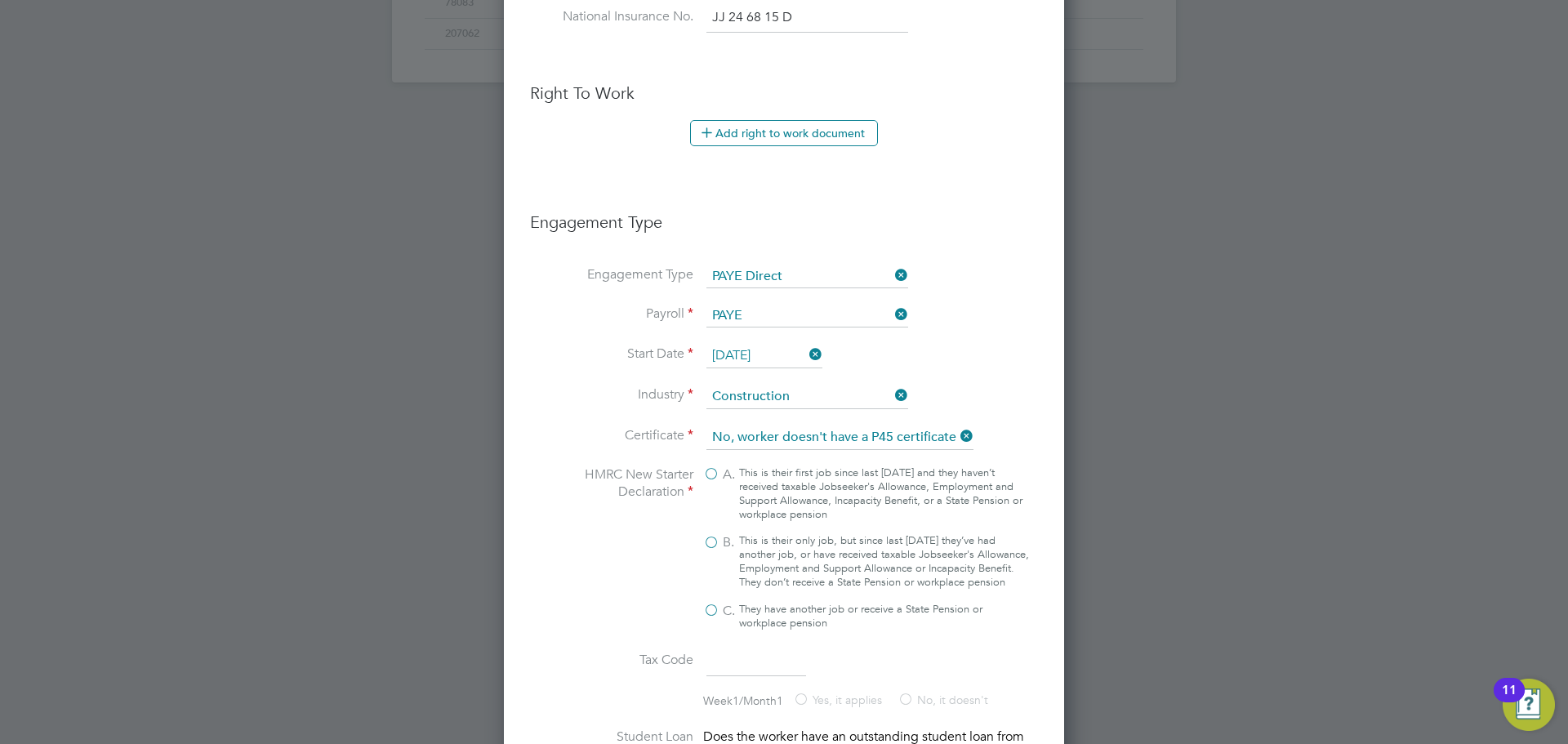
scroll to position [898, 0]
click at [713, 536] on label "B. This is their only job, but since last [DATE] they’ve had another job, or ha…" at bounding box center [866, 557] width 327 height 56
click at [0, 0] on input "B. This is their only job, but since last [DATE] they’ve had another job, or ha…" at bounding box center [0, 0] width 0 height 0
type input "1257L"
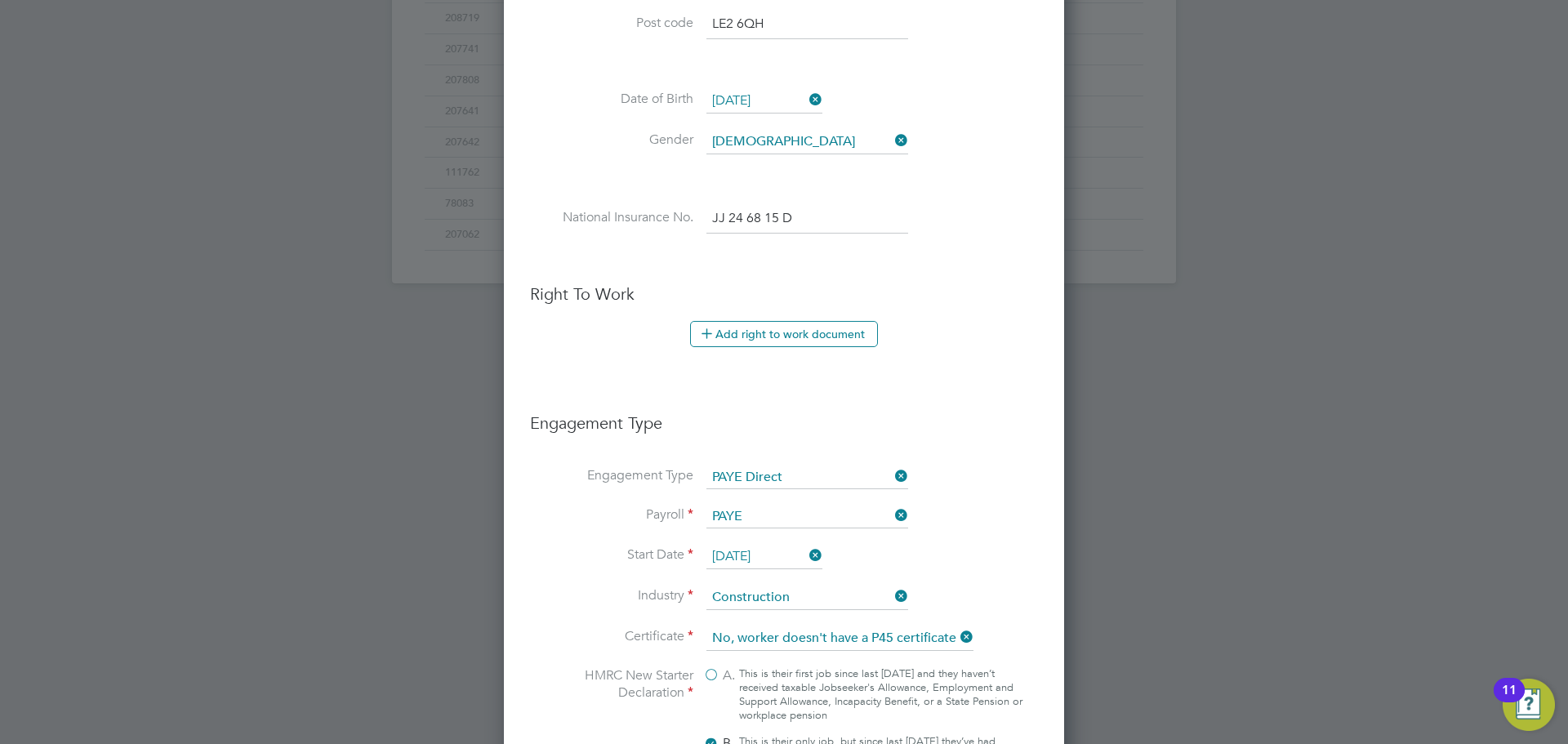
scroll to position [653, 0]
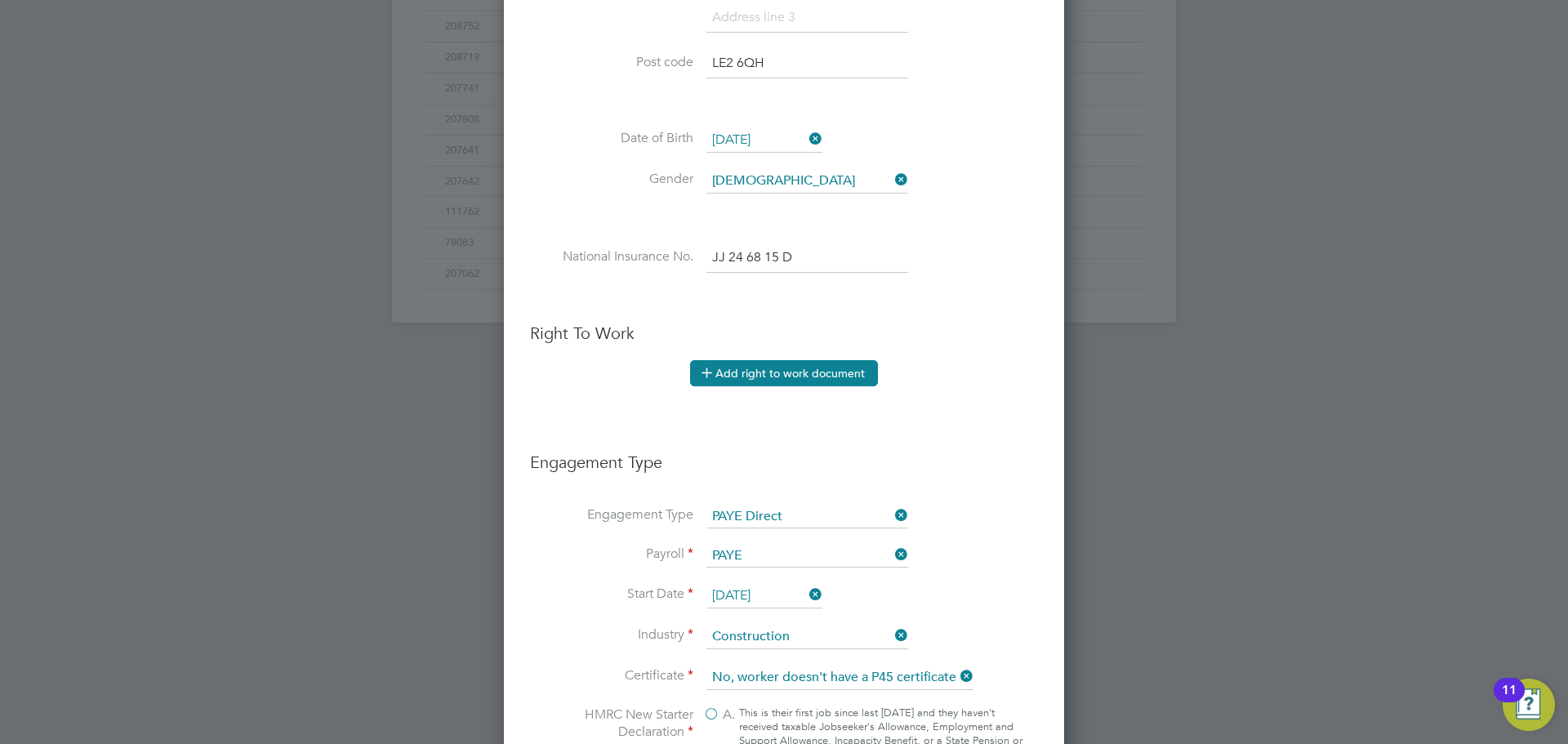
click at [807, 379] on button "Add right to work document" at bounding box center [784, 373] width 188 height 26
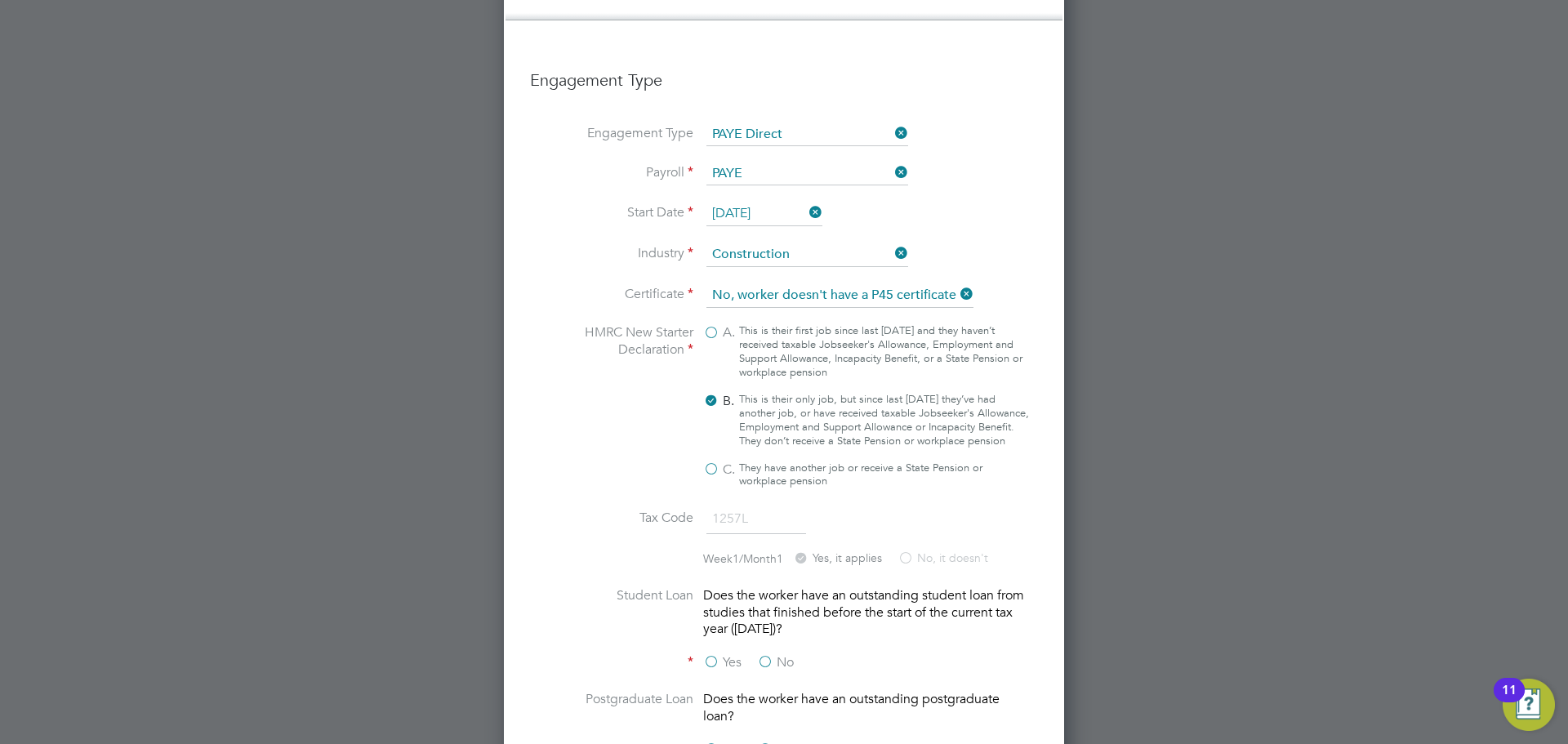
scroll to position [1470, 0]
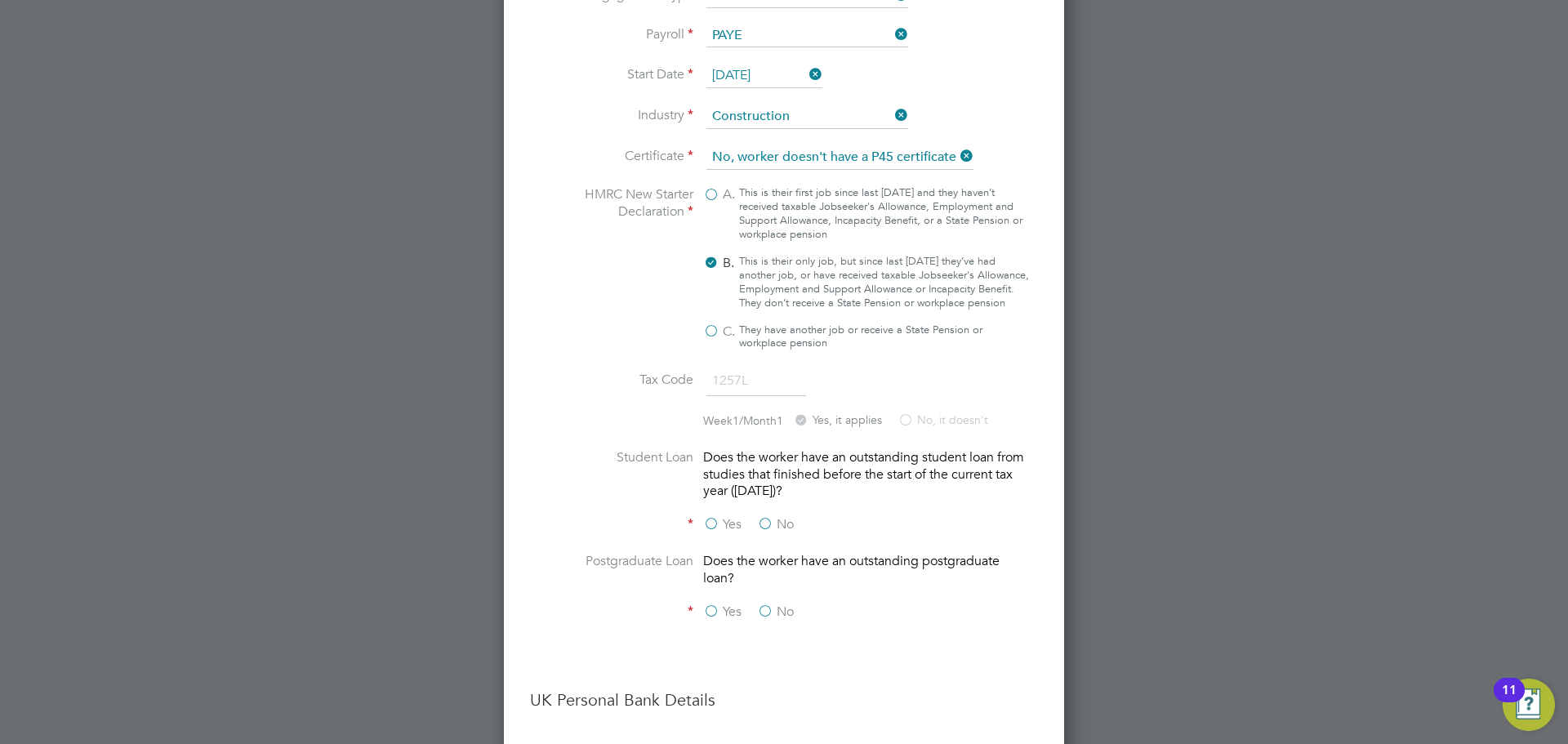
click at [765, 516] on label "No" at bounding box center [776, 524] width 36 height 17
click at [0, 0] on input "No" at bounding box center [0, 0] width 0 height 0
click at [767, 603] on label "No" at bounding box center [776, 612] width 36 height 17
click at [0, 0] on input "No" at bounding box center [0, 0] width 0 height 0
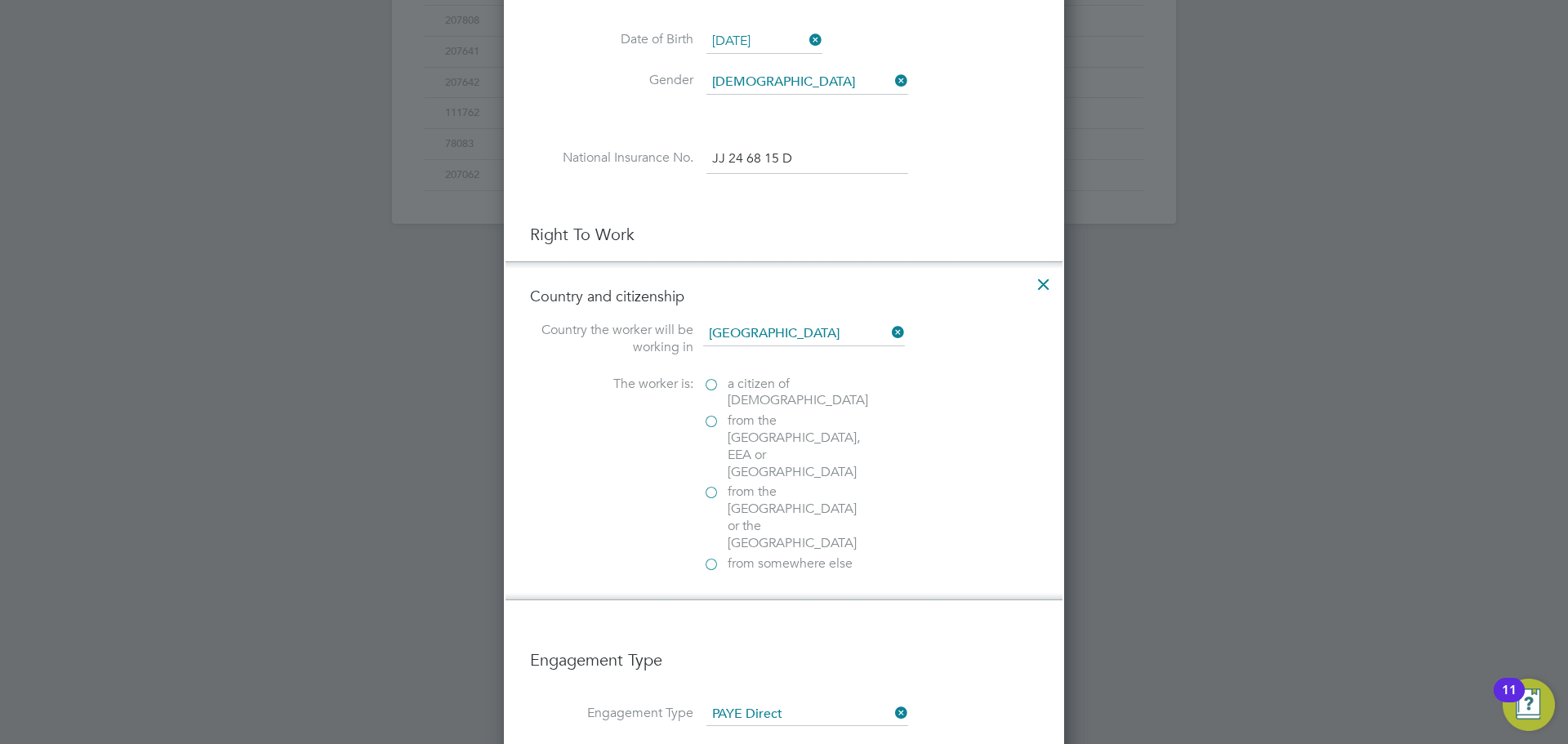
scroll to position [735, 0]
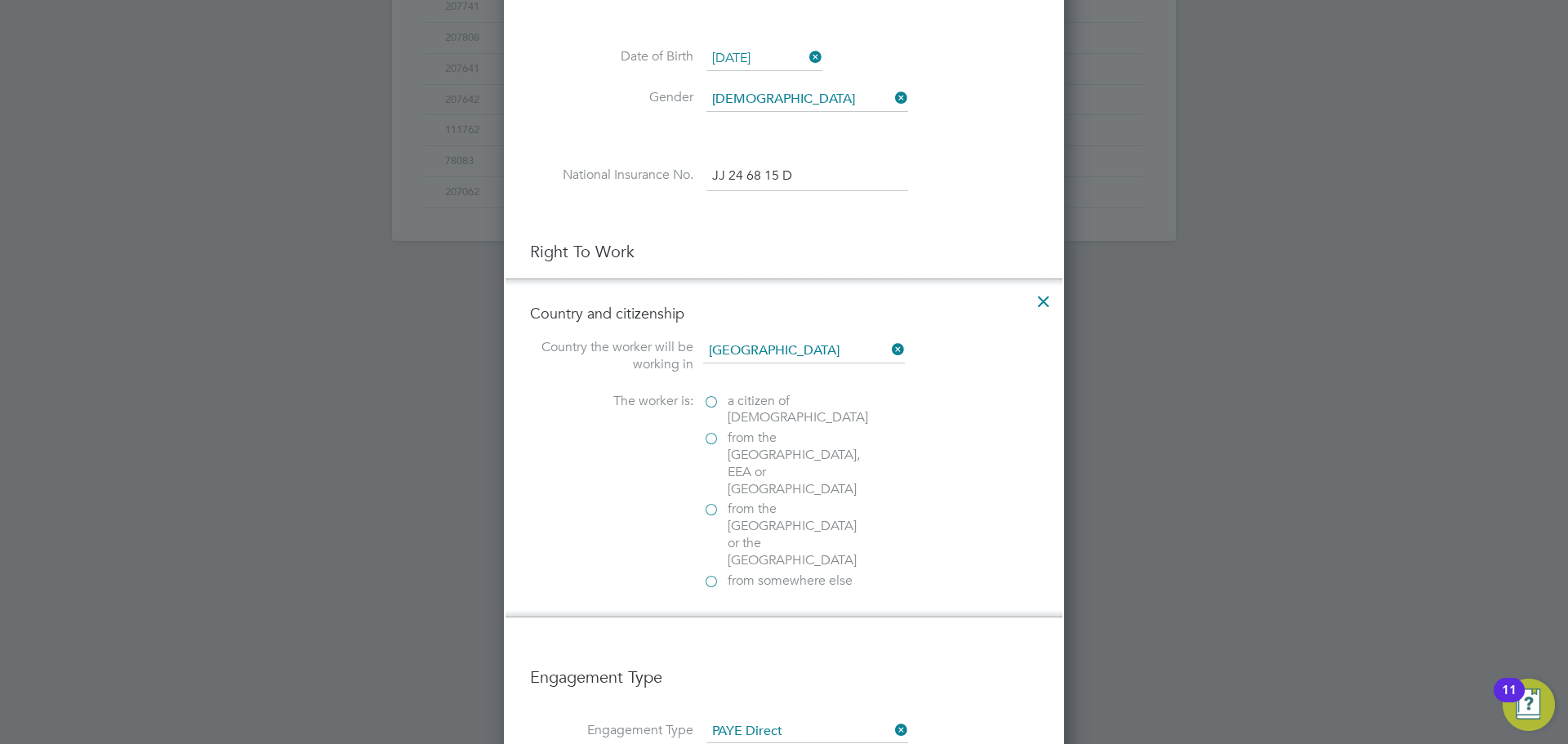
click at [709, 403] on label "a citizen of [DEMOGRAPHIC_DATA]" at bounding box center [784, 410] width 163 height 35
click at [0, 0] on input "a citizen of [DEMOGRAPHIC_DATA]" at bounding box center [0, 0] width 0 height 0
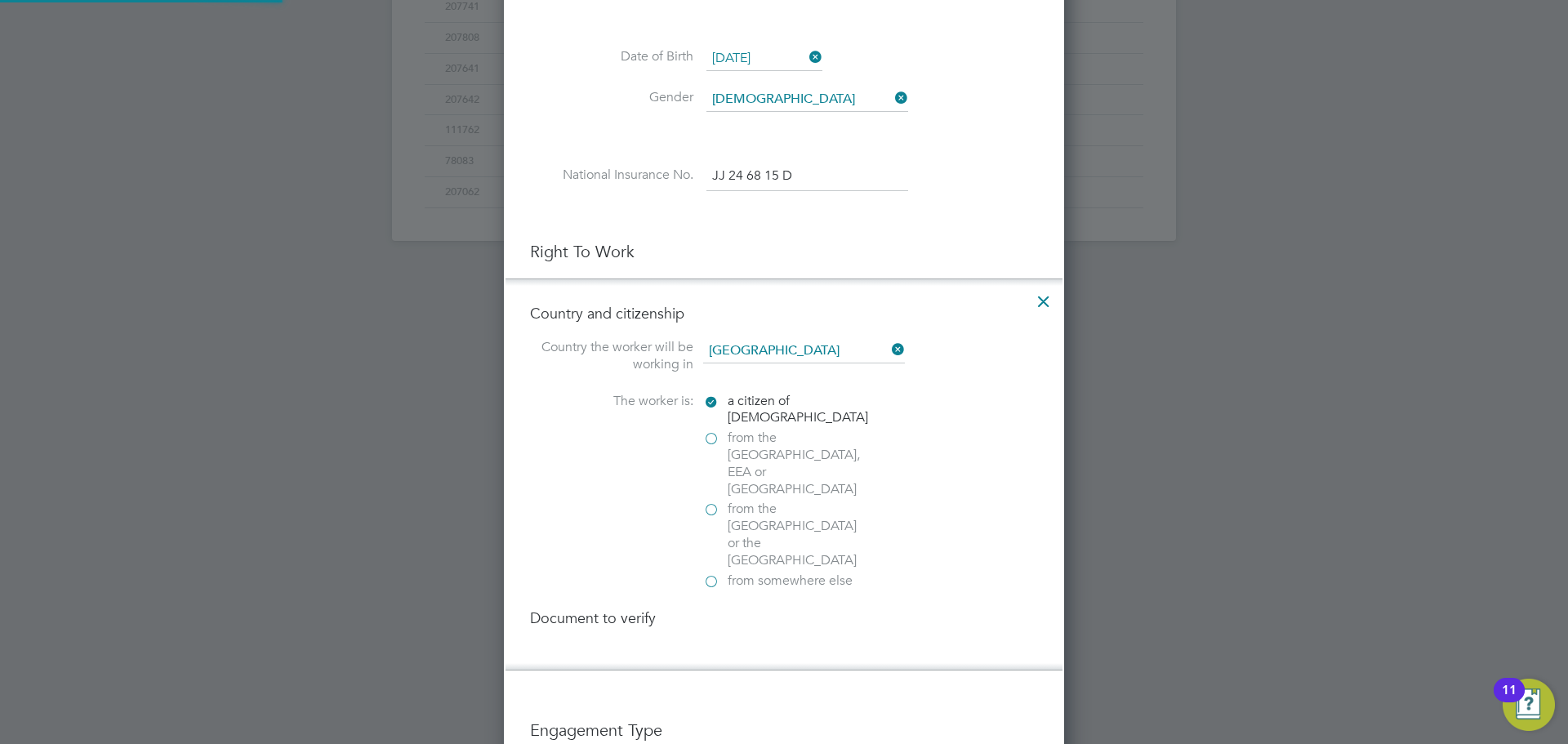
scroll to position [2798, 560]
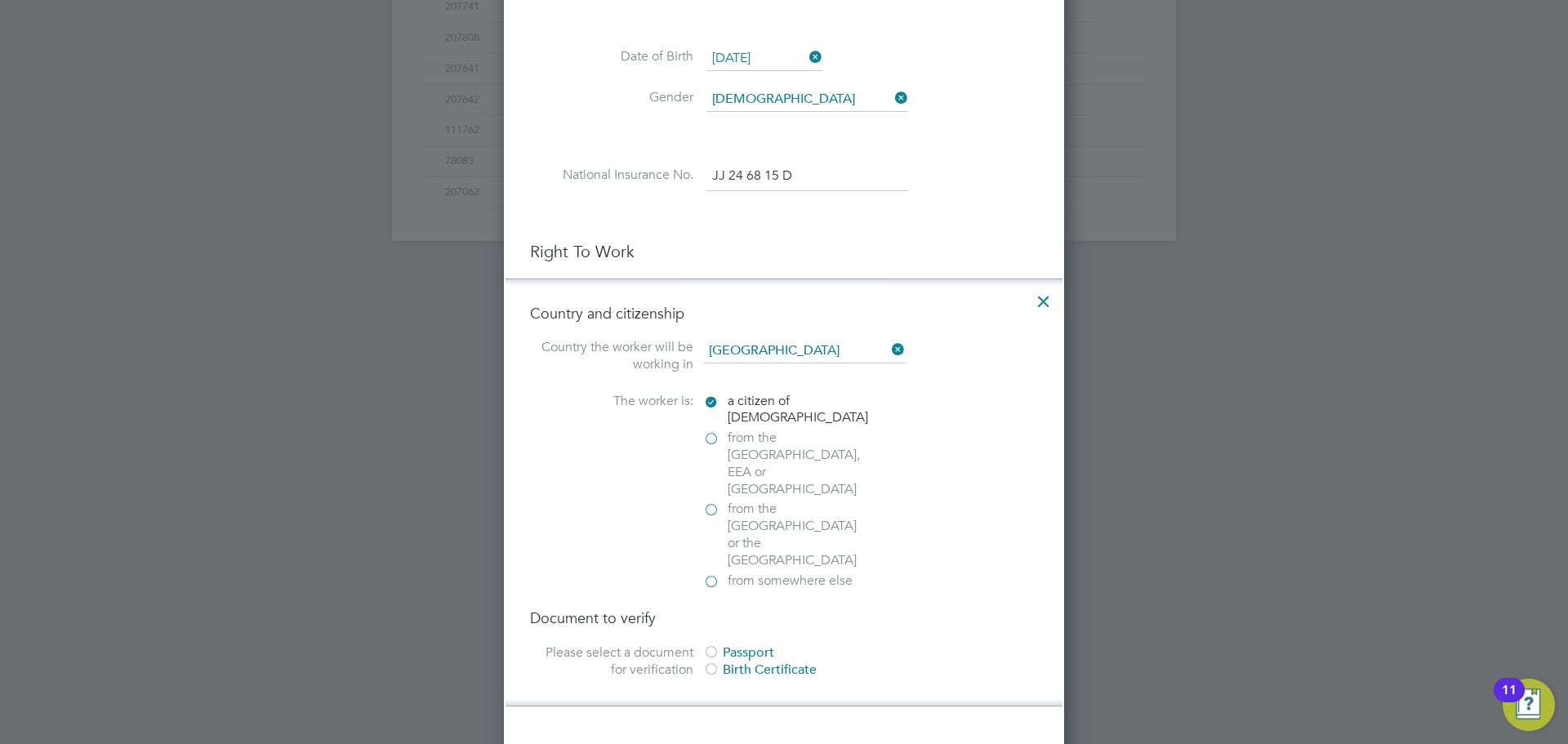
click at [712, 645] on div at bounding box center [711, 653] width 16 height 16
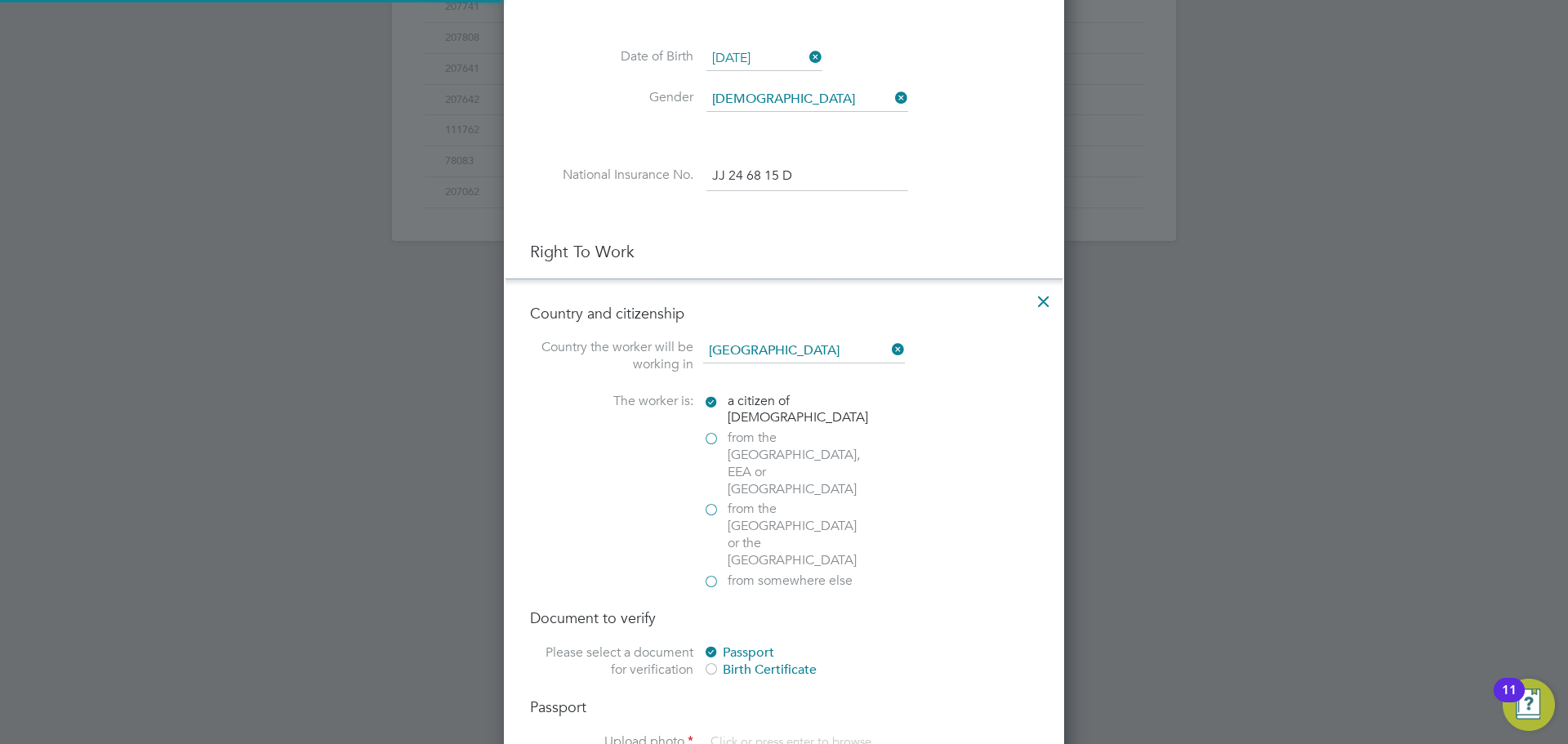
scroll to position [0, 0]
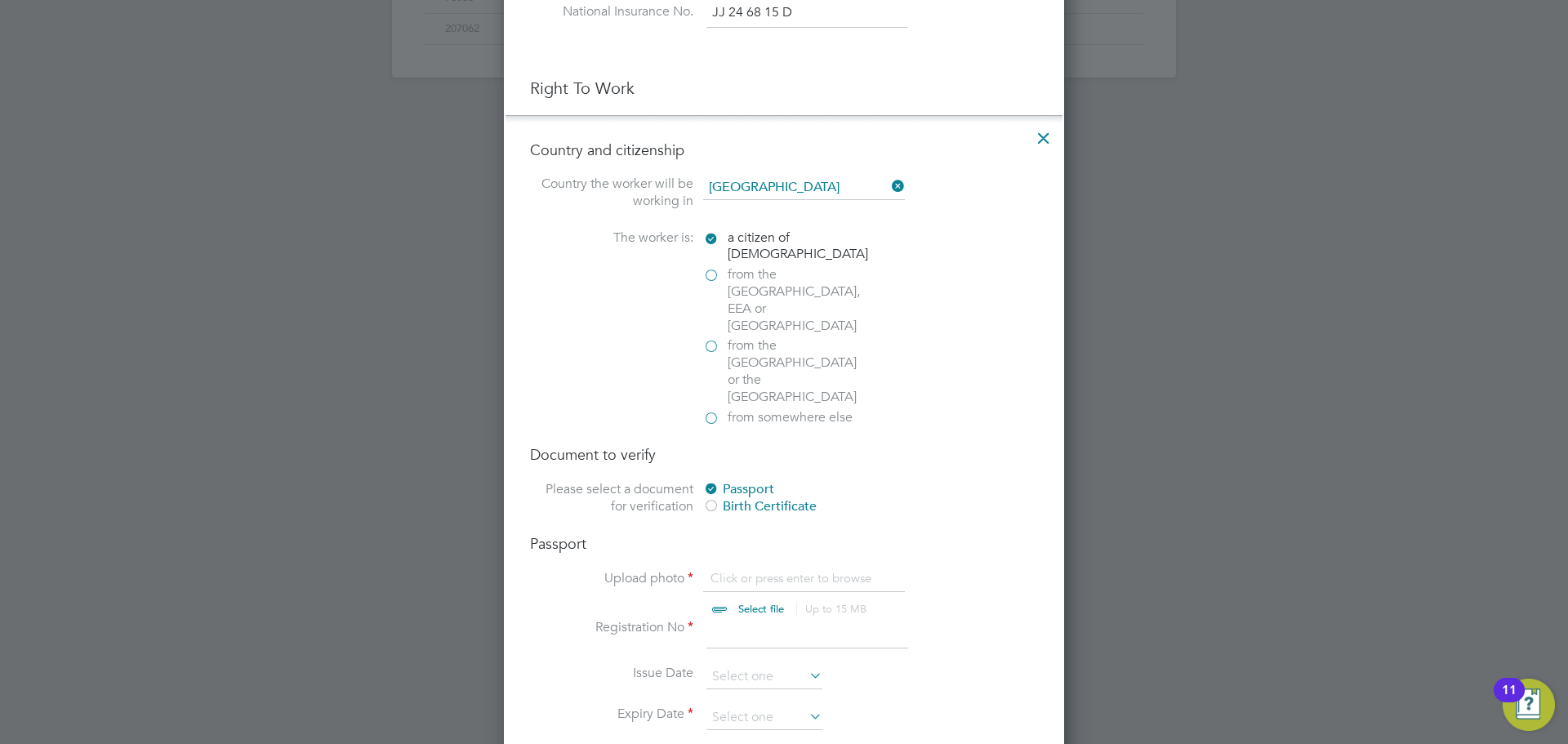
click at [761, 619] on input at bounding box center [807, 634] width 201 height 30
click at [763, 570] on input "file" at bounding box center [776, 594] width 256 height 49
type input "C:\fakepath\TrustID.pdf"
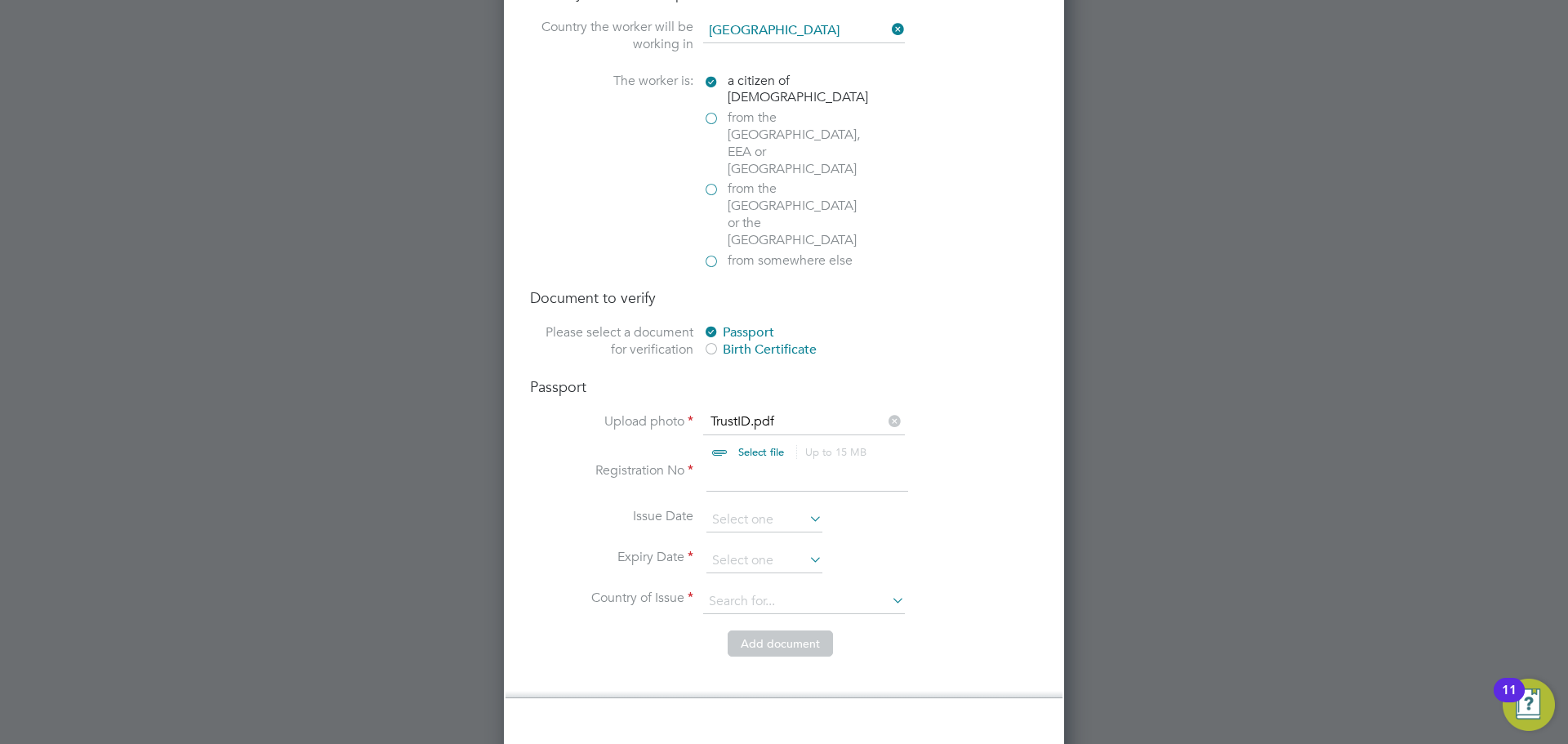
scroll to position [1061, 0]
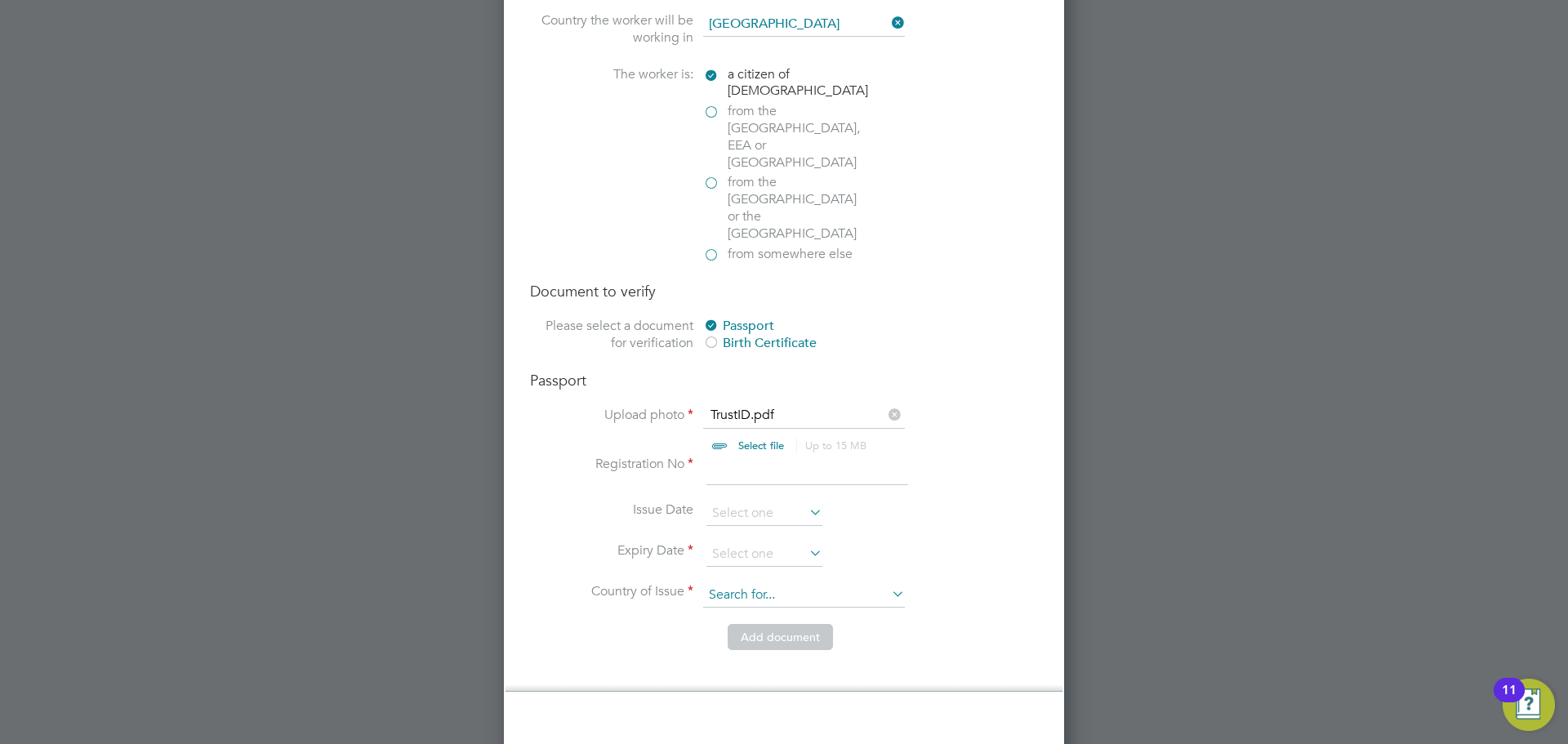
click at [755, 583] on input at bounding box center [804, 595] width 201 height 25
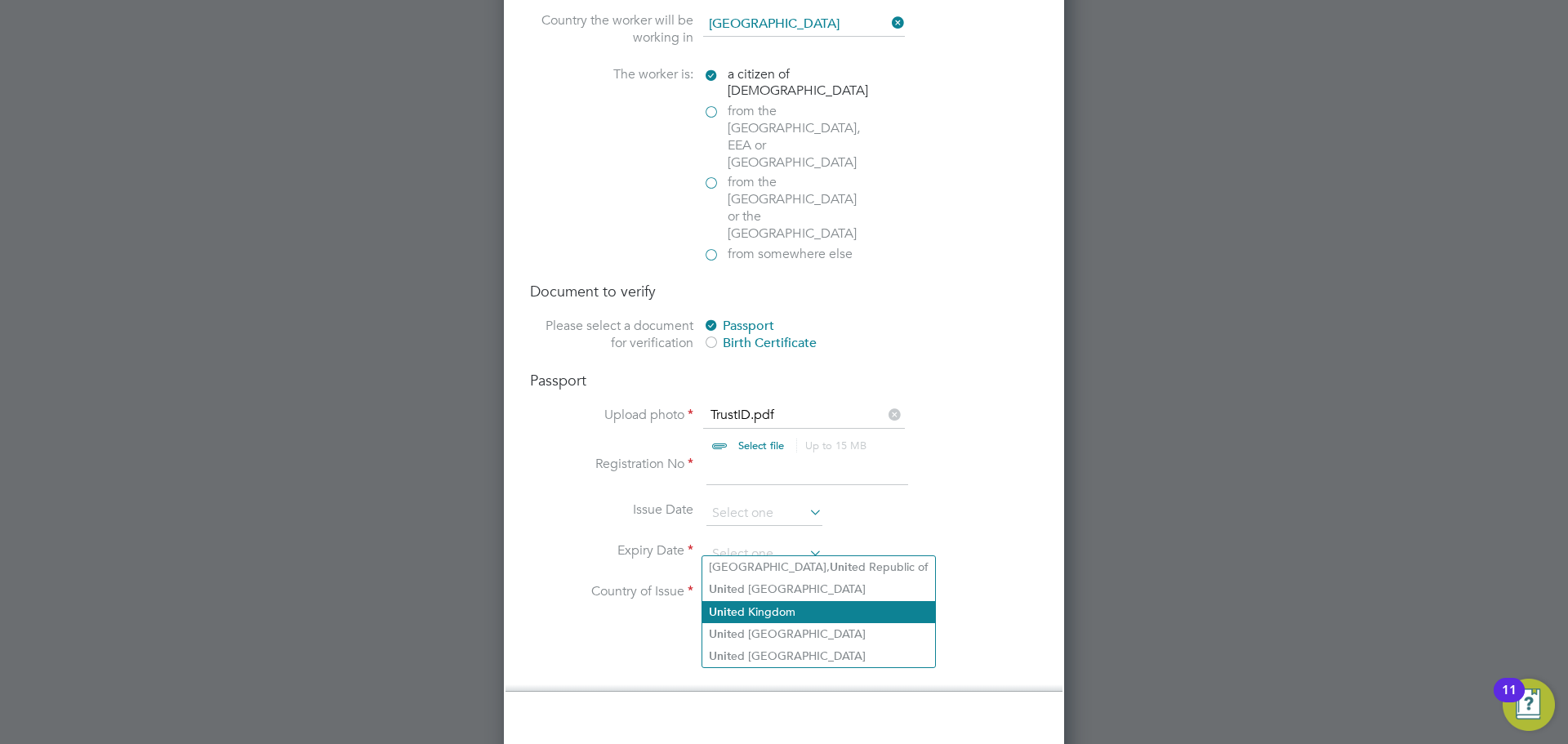
click at [760, 603] on li "Unit ed Kingdom" at bounding box center [819, 612] width 233 height 22
type input "[GEOGRAPHIC_DATA]"
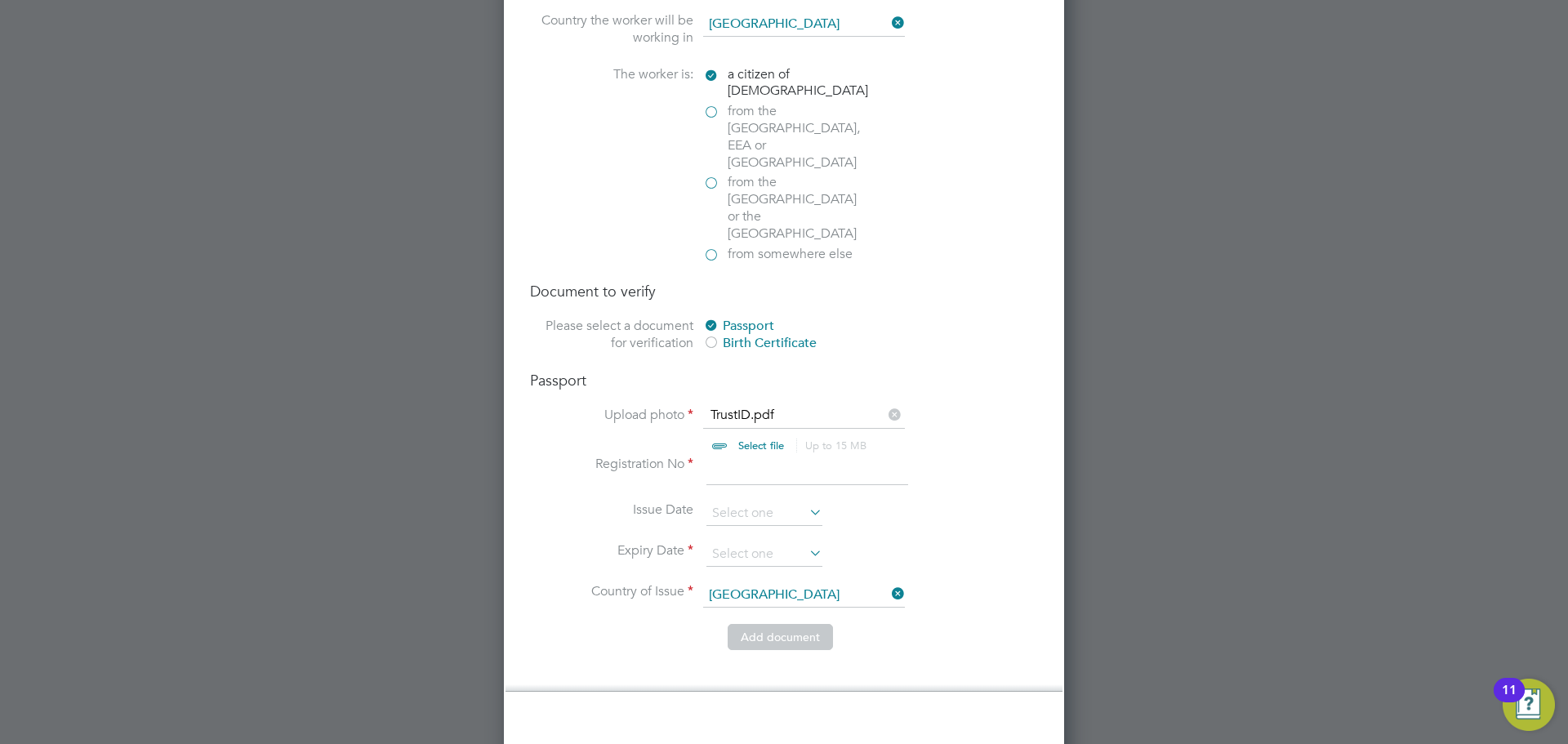
click at [761, 455] on input at bounding box center [807, 470] width 201 height 30
type input "149031230"
click at [736, 501] on input at bounding box center [764, 514] width 116 height 25
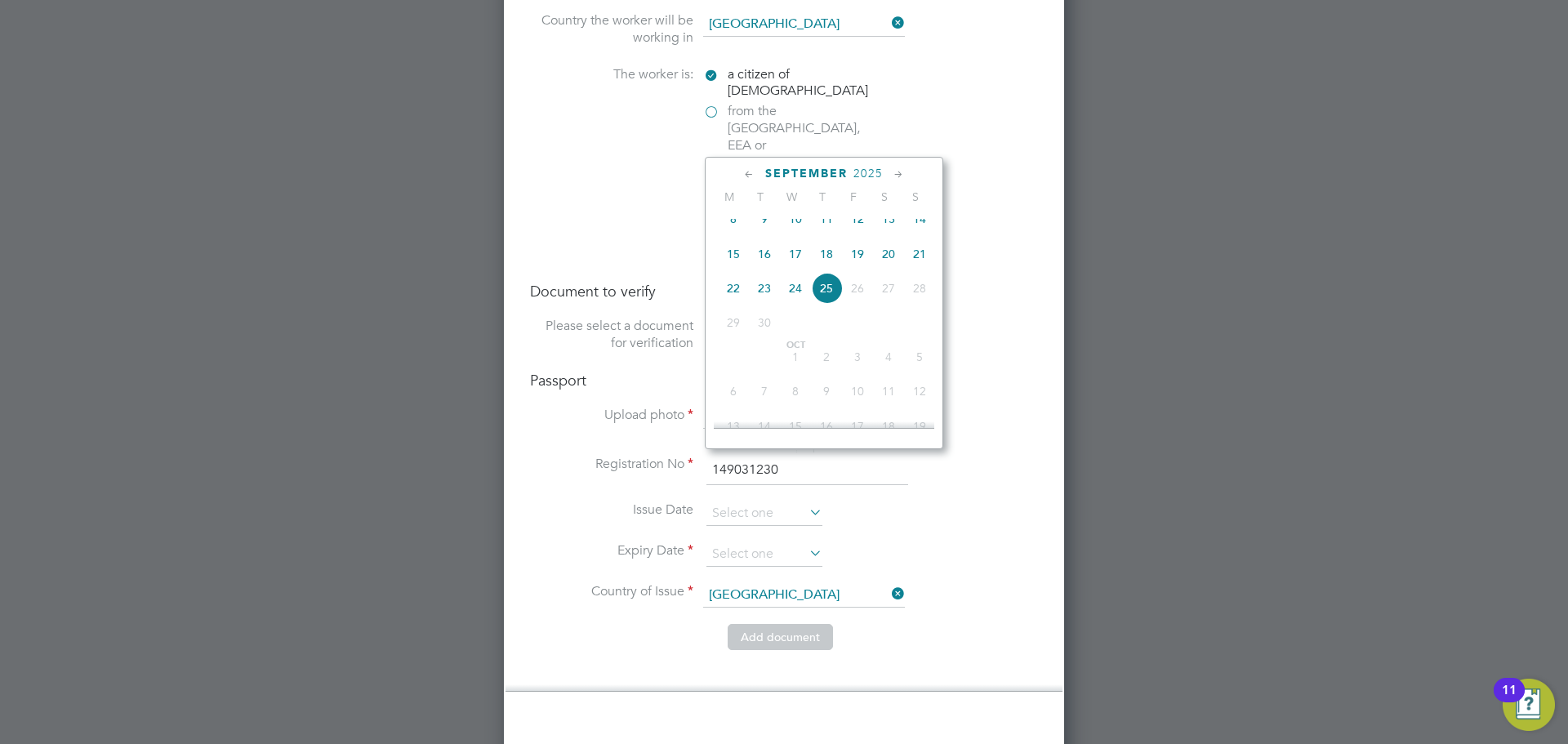
click at [879, 169] on span "2025" at bounding box center [868, 174] width 30 height 13
click at [914, 290] on span "2024" at bounding box center [920, 284] width 31 height 31
click at [755, 174] on icon at bounding box center [749, 174] width 15 height 18
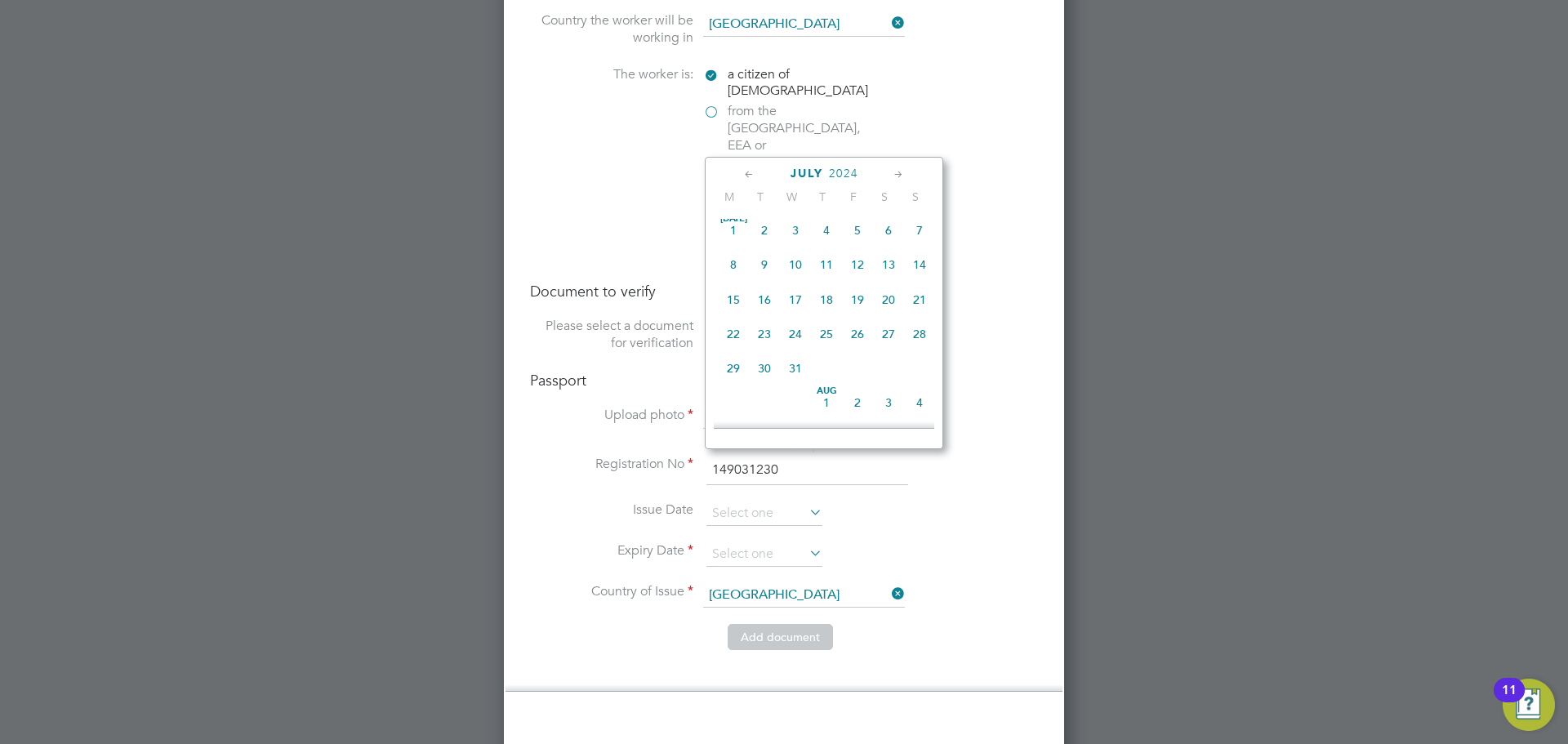
click at [755, 174] on icon at bounding box center [749, 174] width 15 height 18
click at [889, 173] on div "[DATE]" at bounding box center [824, 174] width 221 height 15
click at [899, 174] on icon at bounding box center [899, 174] width 15 height 18
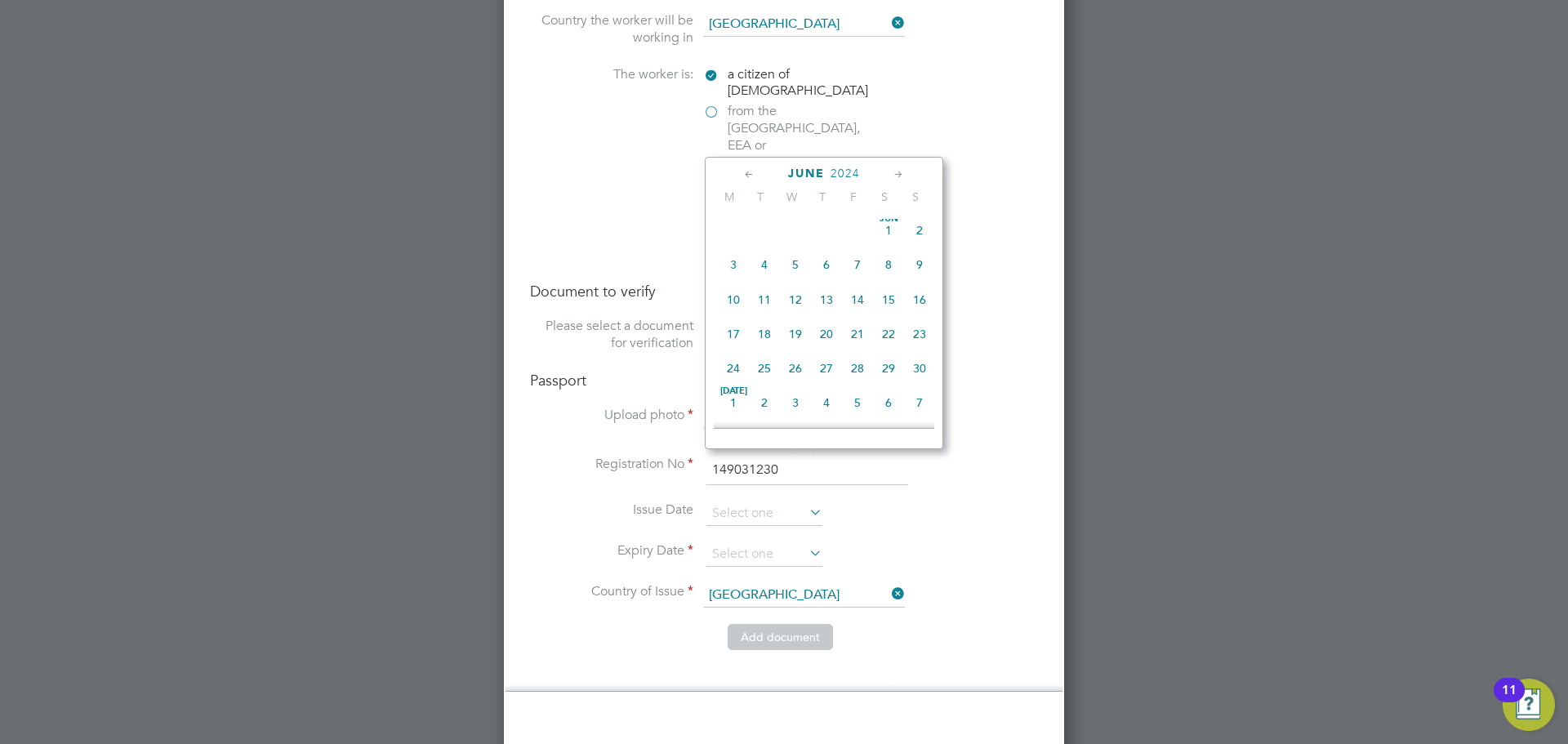
click at [827, 343] on span "20" at bounding box center [827, 334] width 31 height 31
type input "[DATE]"
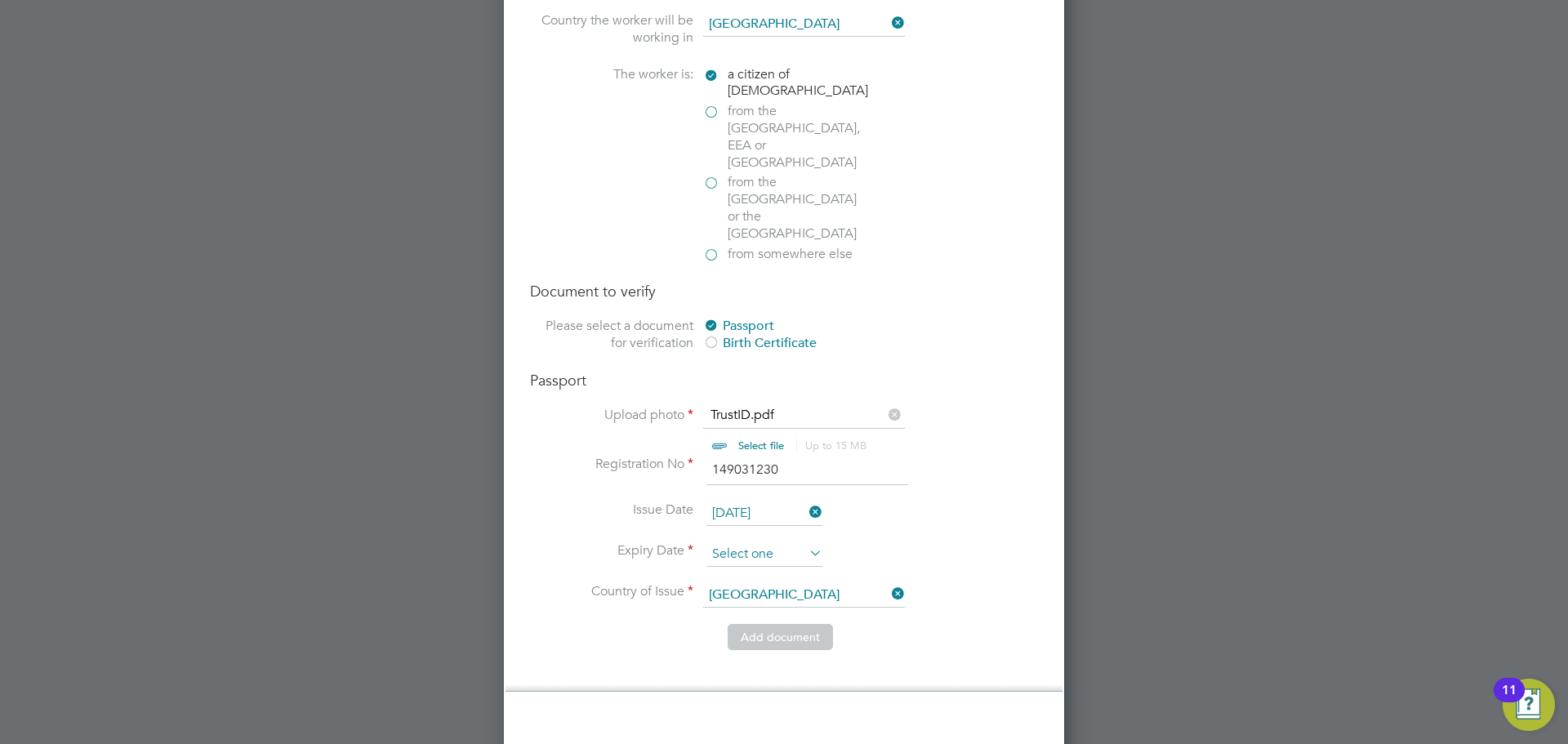
click at [796, 543] on input at bounding box center [764, 555] width 116 height 25
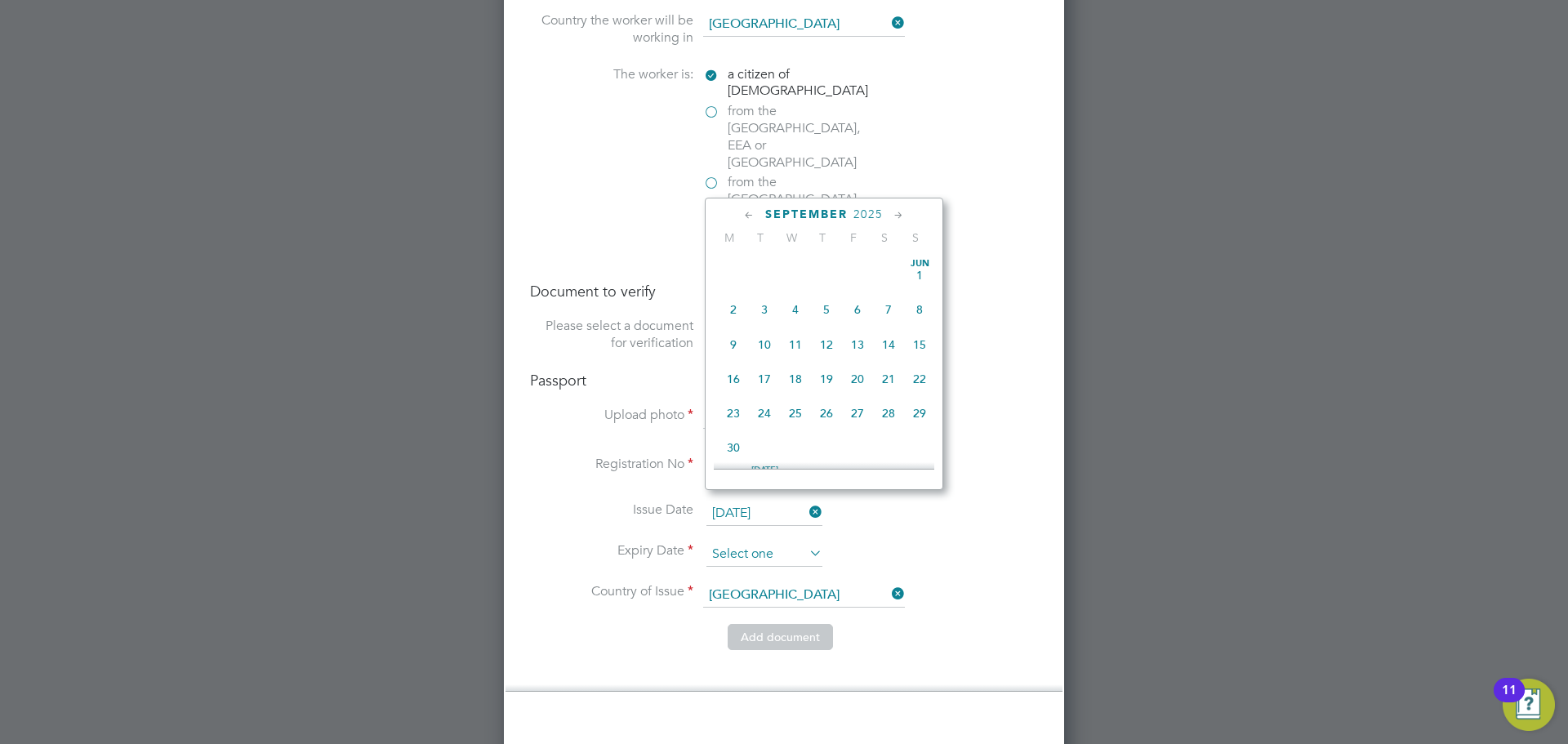
scroll to position [601, 0]
click at [878, 214] on span "2025" at bounding box center [868, 214] width 30 height 13
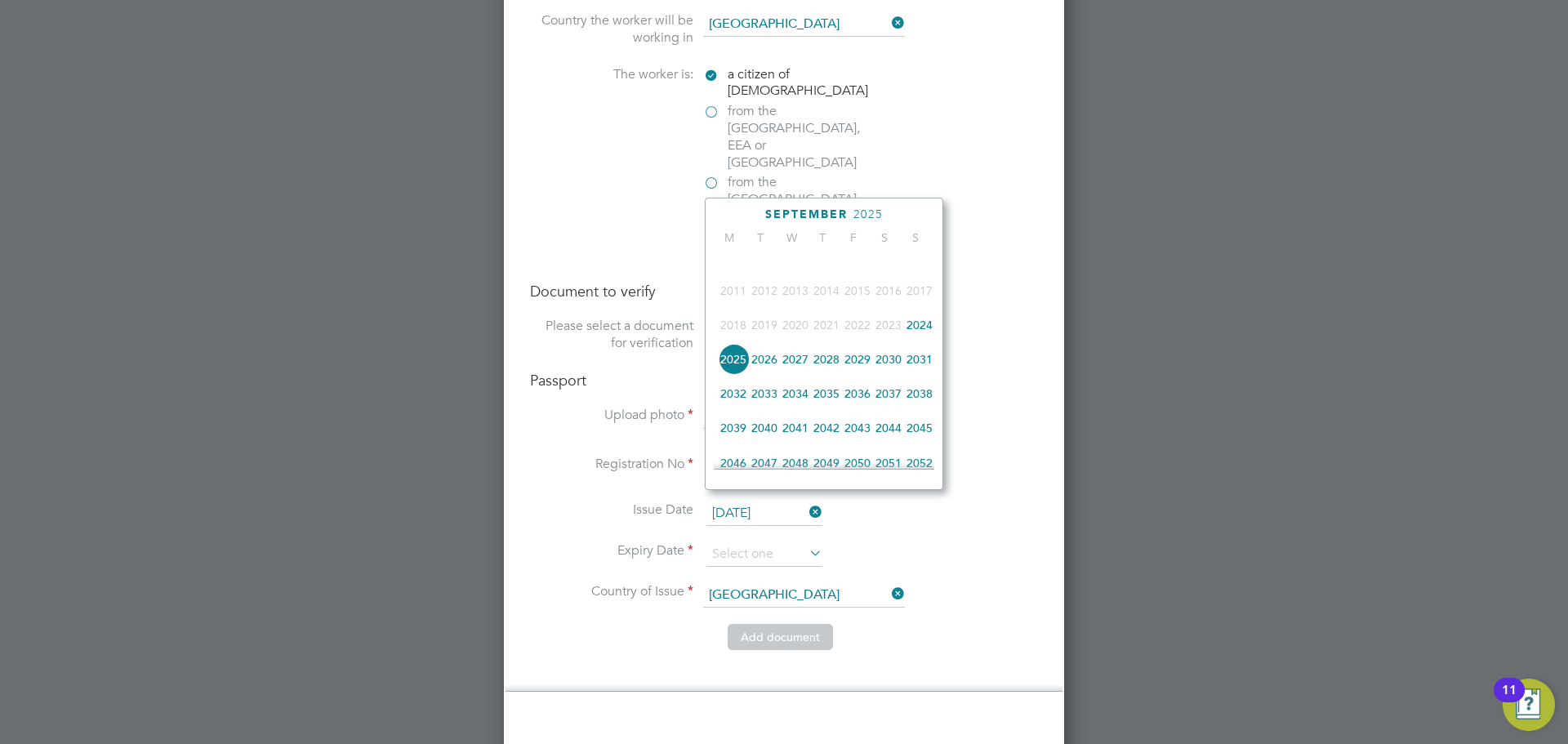
click at [794, 405] on span "2034" at bounding box center [795, 393] width 31 height 31
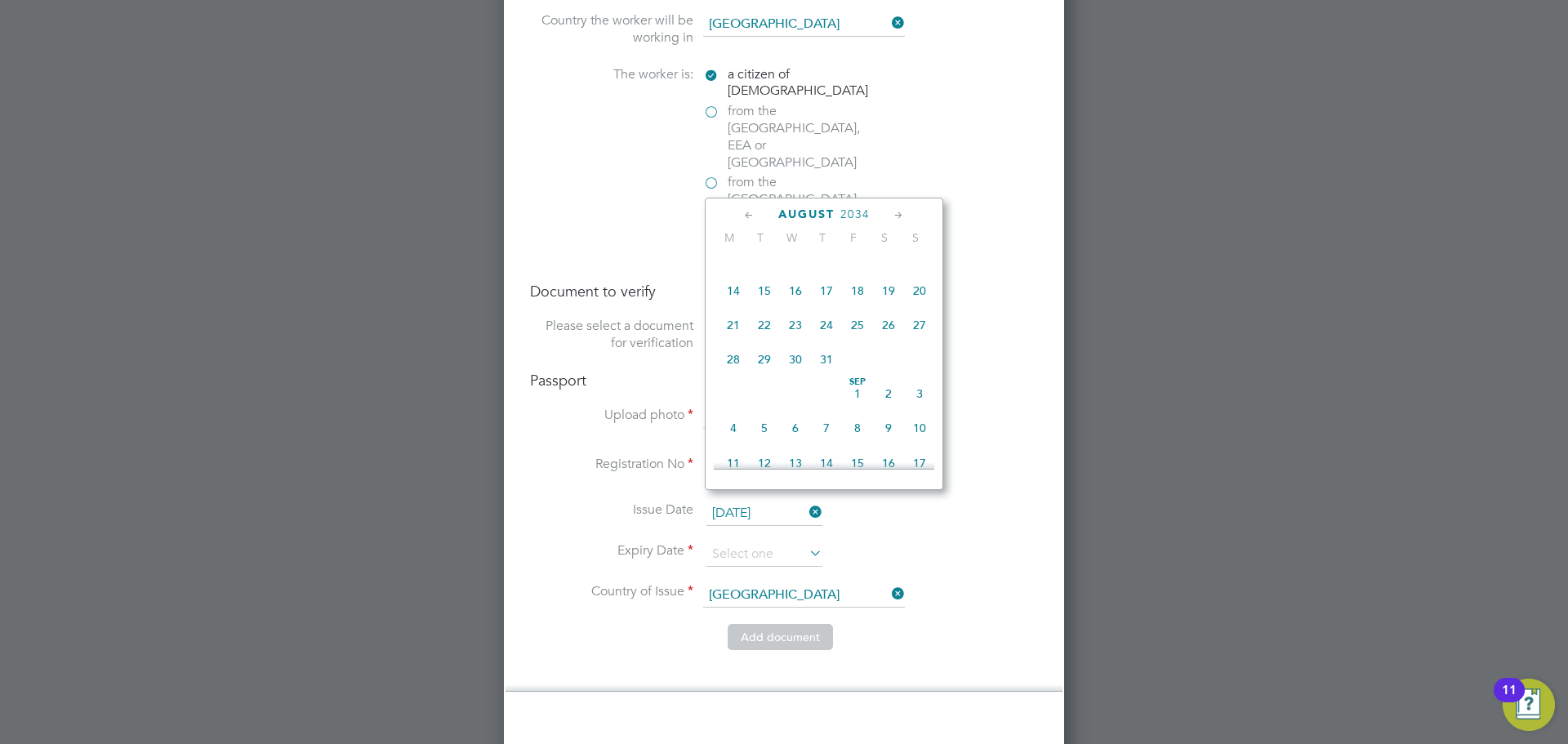
click at [755, 215] on icon at bounding box center [749, 215] width 15 height 18
click at [912, 218] on div "[DATE]" at bounding box center [824, 214] width 221 height 15
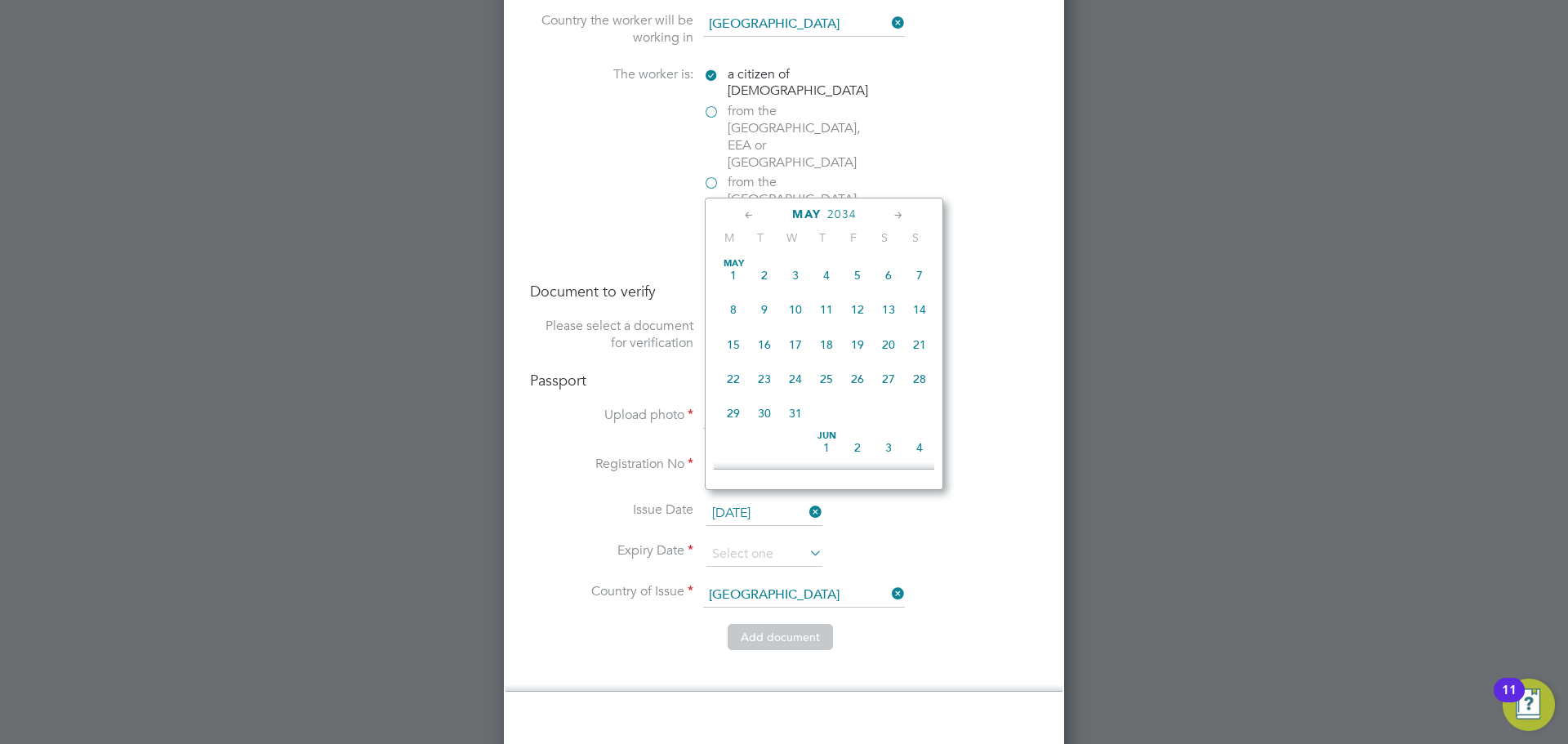
click at [905, 214] on icon at bounding box center [899, 215] width 15 height 18
click at [768, 383] on span "20" at bounding box center [764, 375] width 31 height 31
type input "[DATE]"
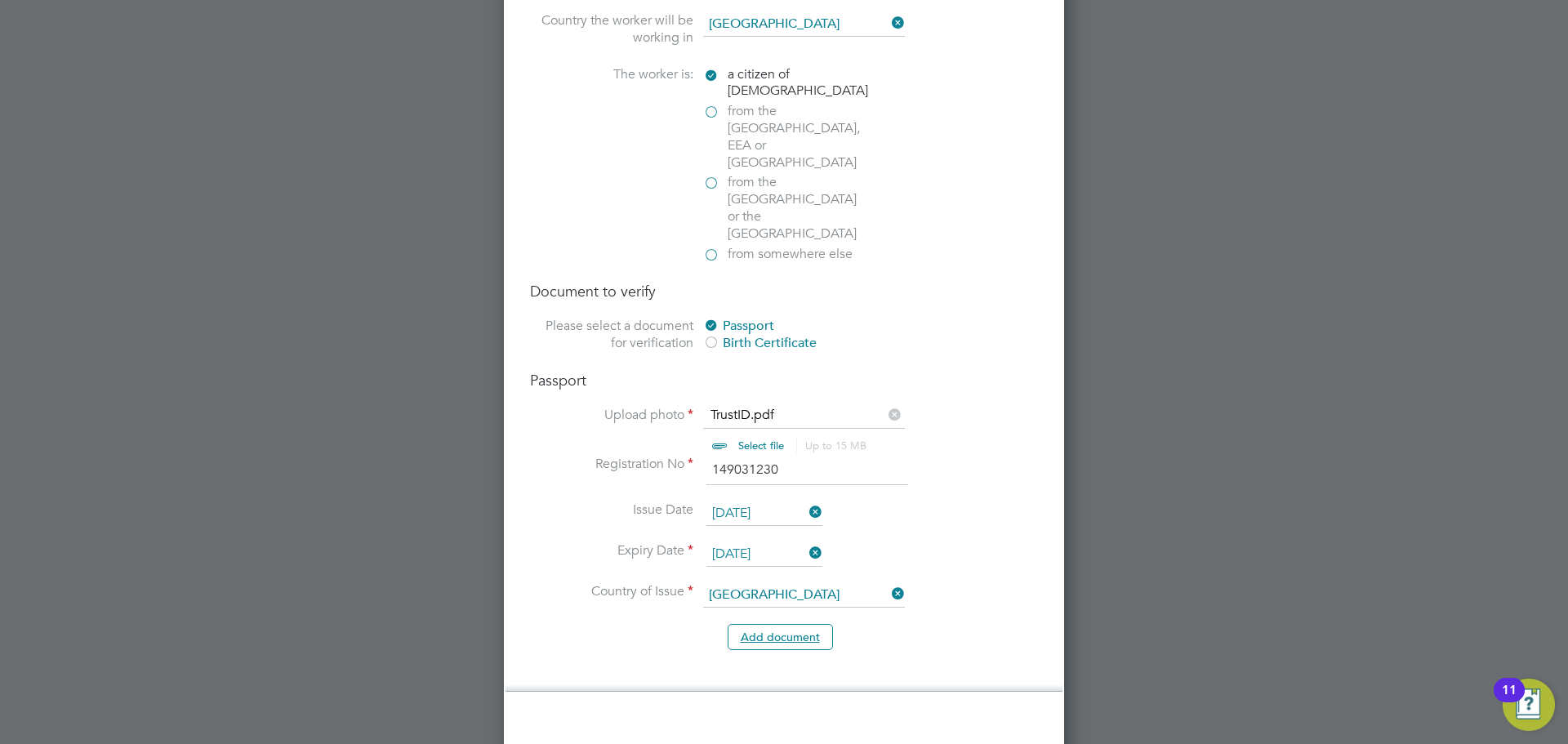
click at [784, 624] on button "Add document" at bounding box center [781, 637] width 105 height 26
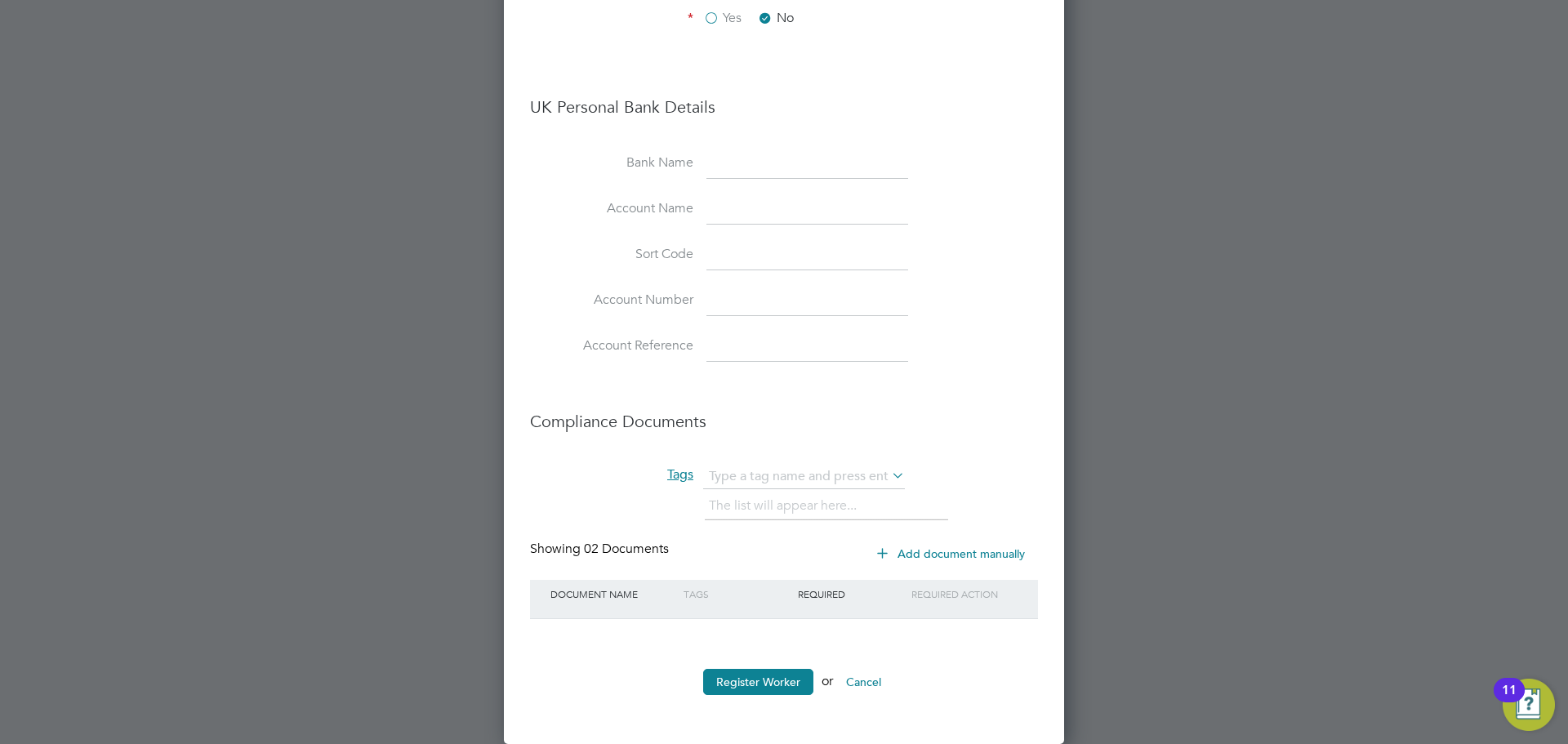
scroll to position [1895, 0]
click at [751, 679] on button "Register Worker" at bounding box center [758, 682] width 110 height 26
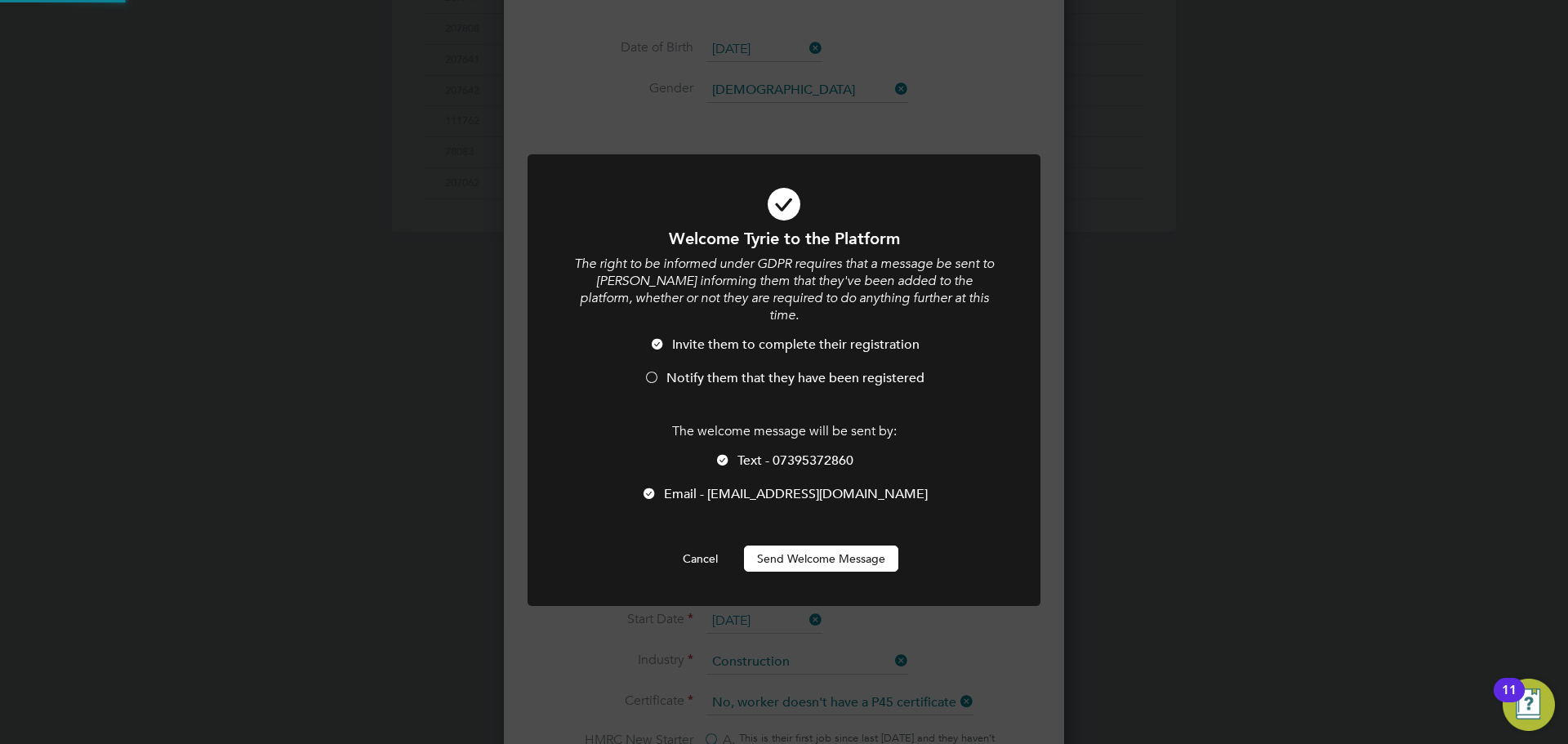
scroll to position [0, 0]
click at [707, 486] on li "Email - [EMAIL_ADDRESS][DOMAIN_NAME]" at bounding box center [784, 502] width 425 height 34
drag, startPoint x: 726, startPoint y: 447, endPoint x: 715, endPoint y: 466, distance: 22.0
click at [727, 453] on div at bounding box center [722, 461] width 16 height 16
click at [658, 487] on div at bounding box center [649, 495] width 16 height 16
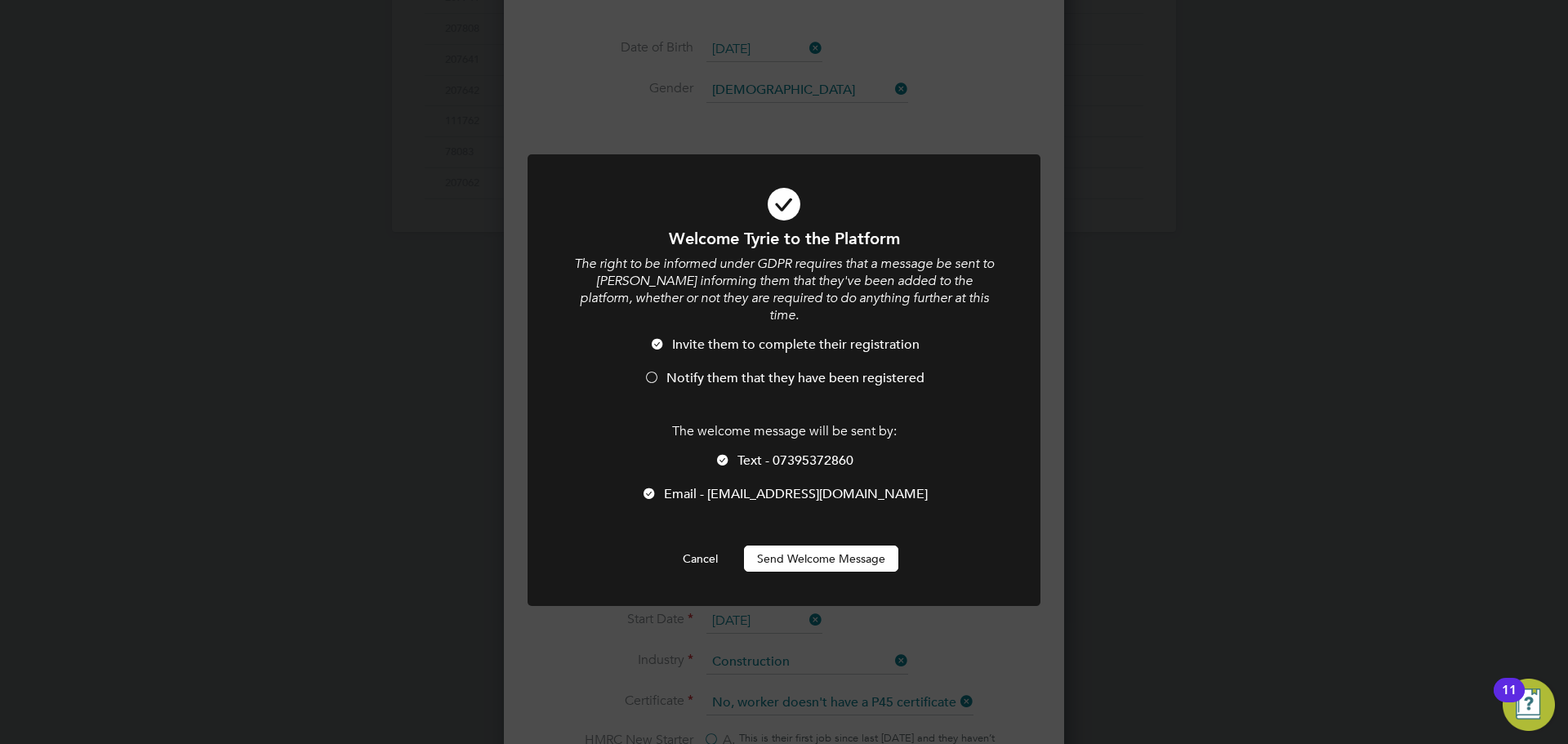
click at [727, 453] on div at bounding box center [722, 461] width 16 height 16
click at [658, 371] on div at bounding box center [651, 379] width 16 height 16
click at [768, 546] on button "Send Welcome Message" at bounding box center [821, 558] width 154 height 26
